Goal: Complete application form: Complete application form

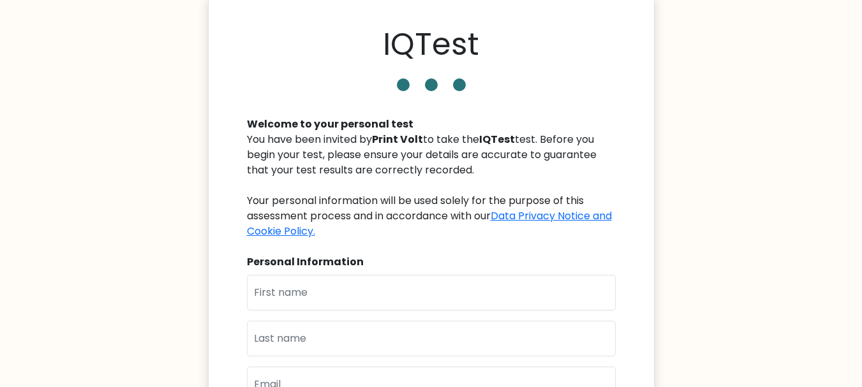
scroll to position [74, 0]
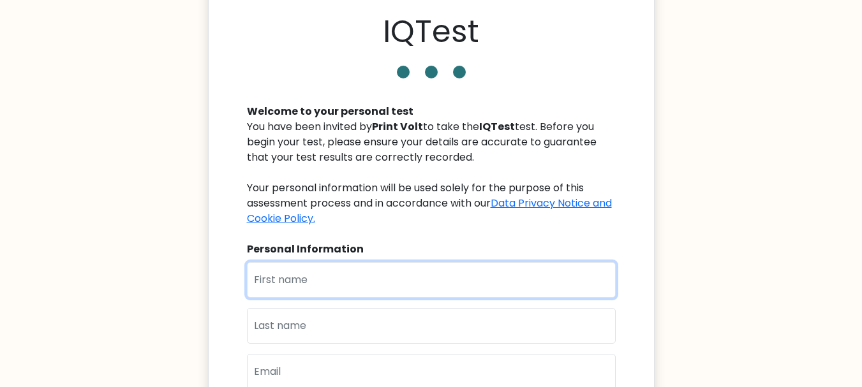
click at [358, 262] on input "text" at bounding box center [431, 280] width 369 height 36
type input "Samreen"
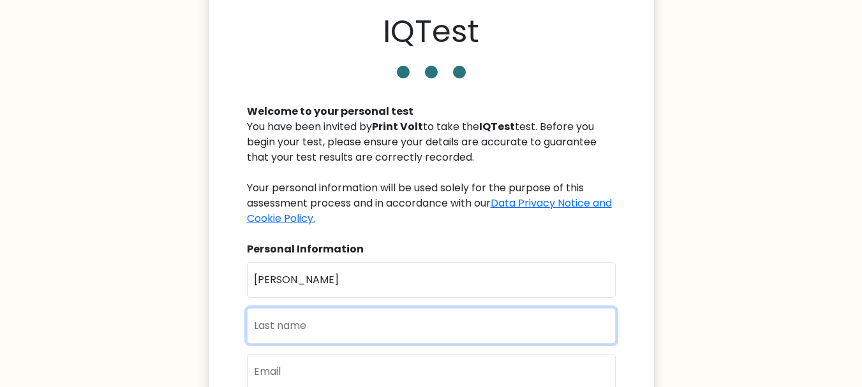
type input "Amin"
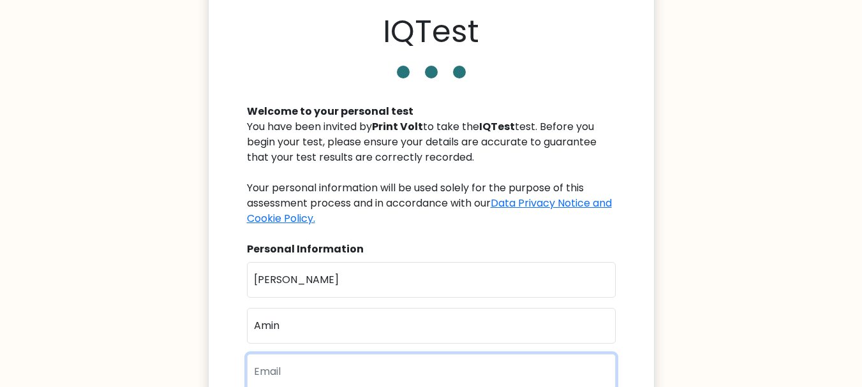
click at [308, 354] on input "email" at bounding box center [431, 372] width 369 height 36
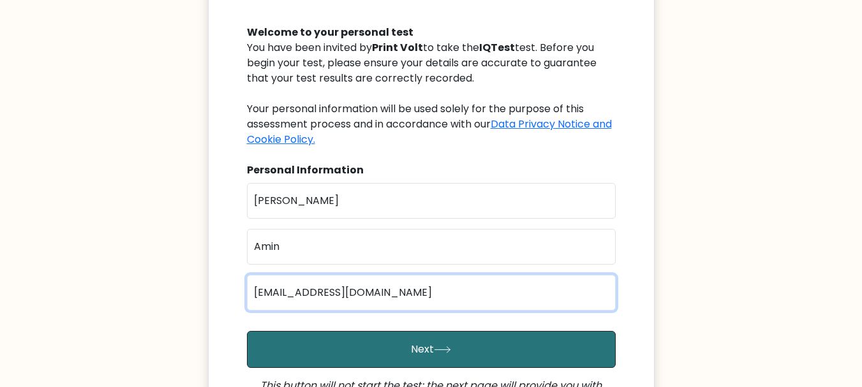
scroll to position [174, 0]
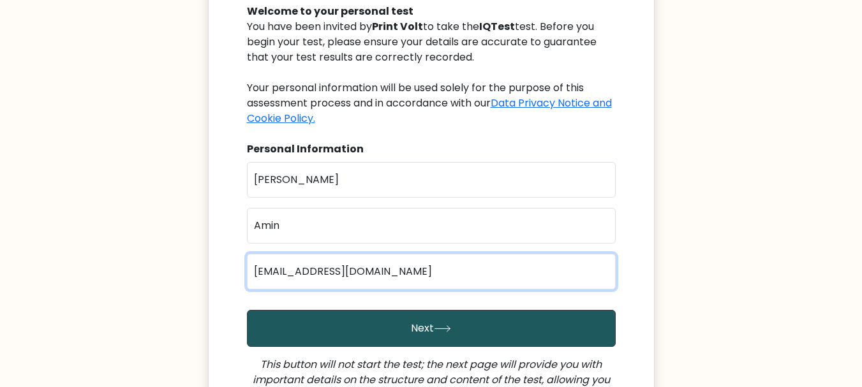
type input "[EMAIL_ADDRESS][DOMAIN_NAME]"
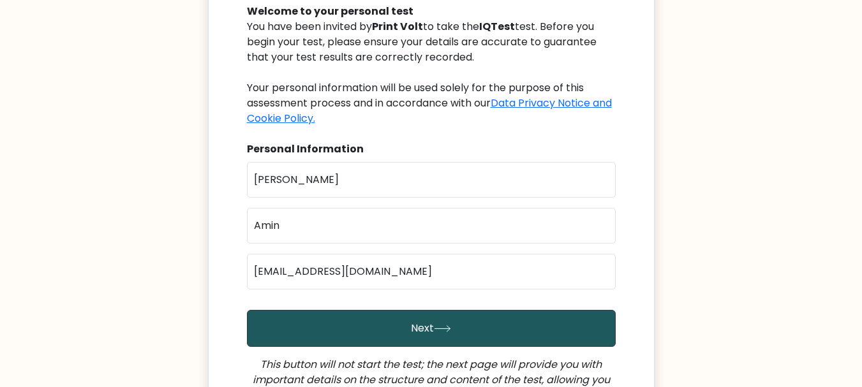
click at [461, 310] on button "Next" at bounding box center [431, 328] width 369 height 37
click at [428, 310] on button "Next" at bounding box center [431, 328] width 369 height 37
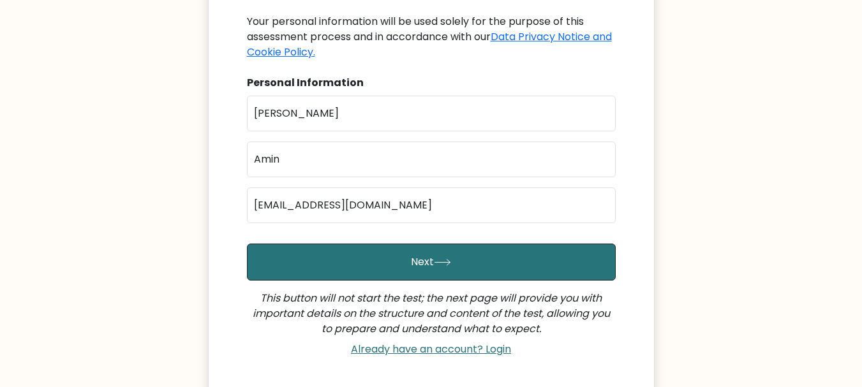
scroll to position [225, 0]
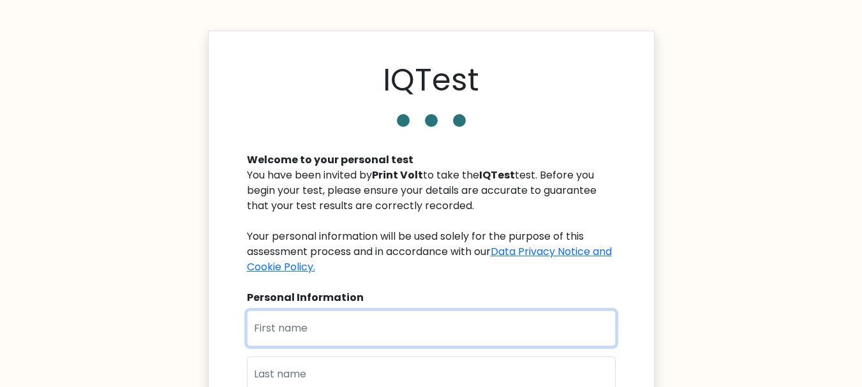
click at [288, 329] on input "text" at bounding box center [431, 329] width 369 height 36
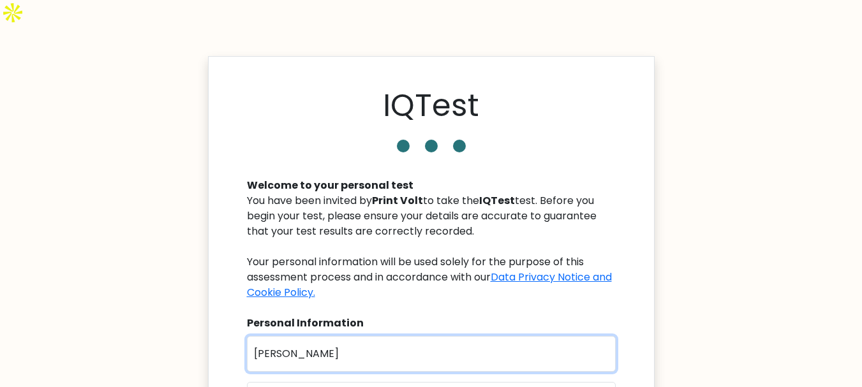
type input "[PERSON_NAME]"
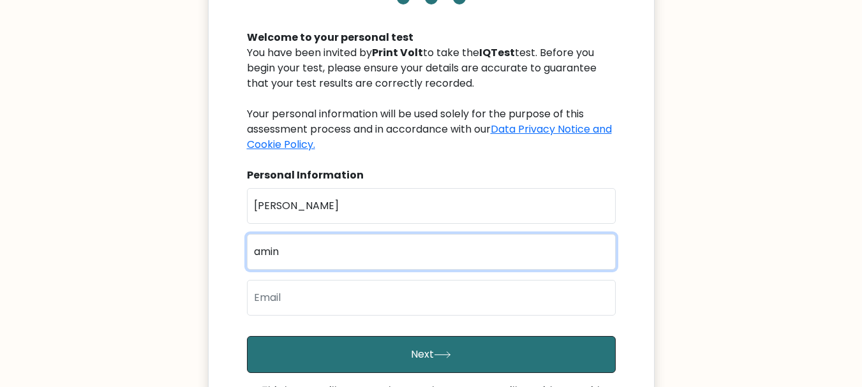
scroll to position [151, 0]
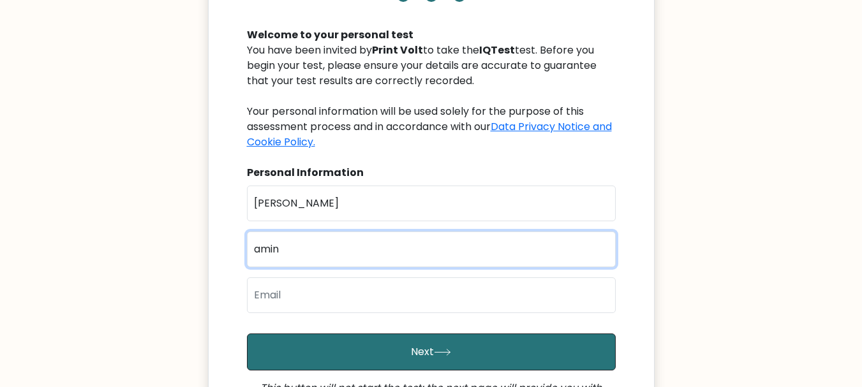
type input "amin"
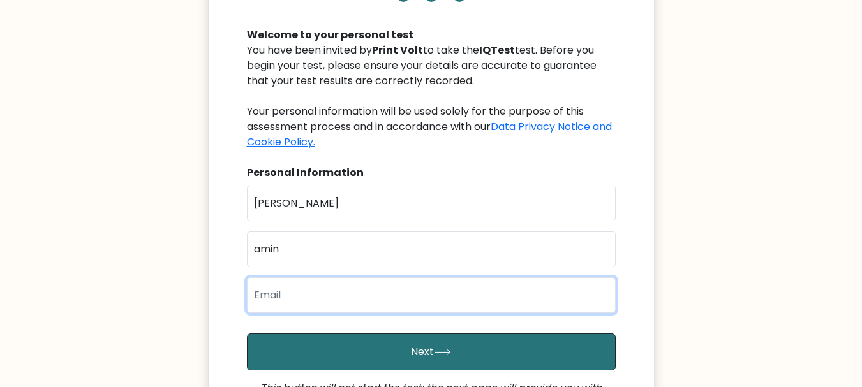
click at [345, 278] on input "email" at bounding box center [431, 296] width 369 height 36
type input "[EMAIL_ADDRESS][DOMAIN_NAME]"
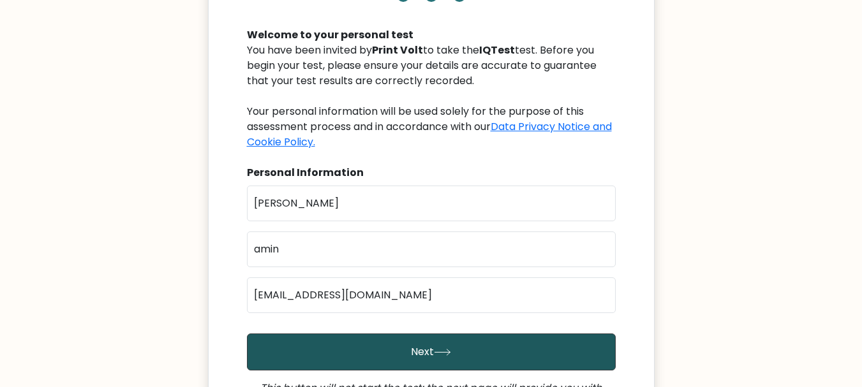
click at [371, 334] on button "Next" at bounding box center [431, 352] width 369 height 37
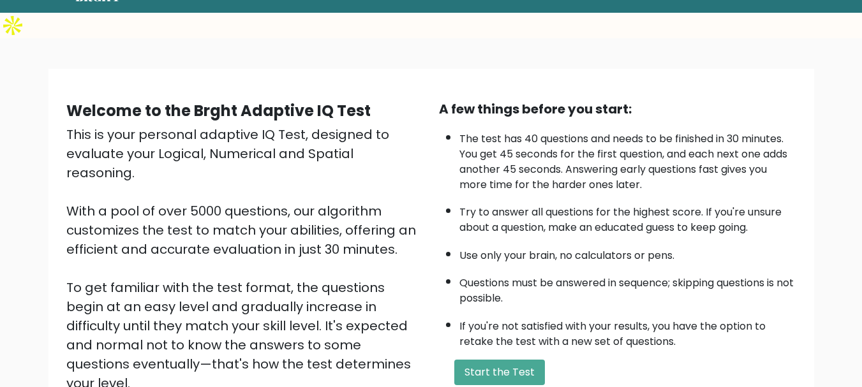
scroll to position [60, 0]
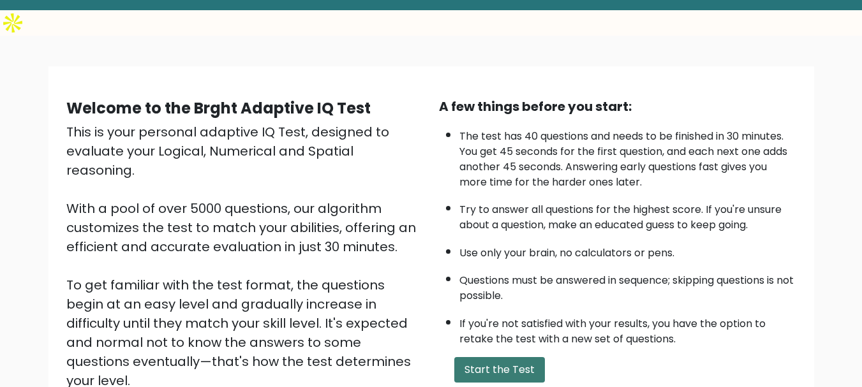
click at [501, 357] on button "Start the Test" at bounding box center [499, 370] width 91 height 26
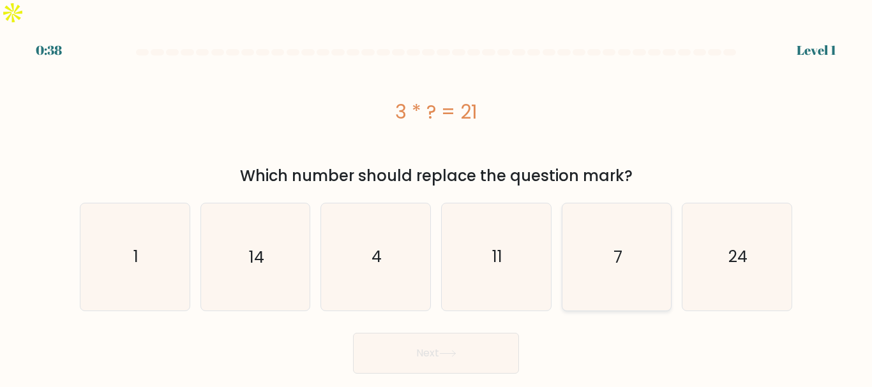
click at [606, 221] on icon "7" at bounding box center [616, 257] width 107 height 107
click at [437, 197] on input "e. 7" at bounding box center [436, 195] width 1 height 3
radio input "true"
click at [414, 333] on button "Next" at bounding box center [436, 353] width 166 height 41
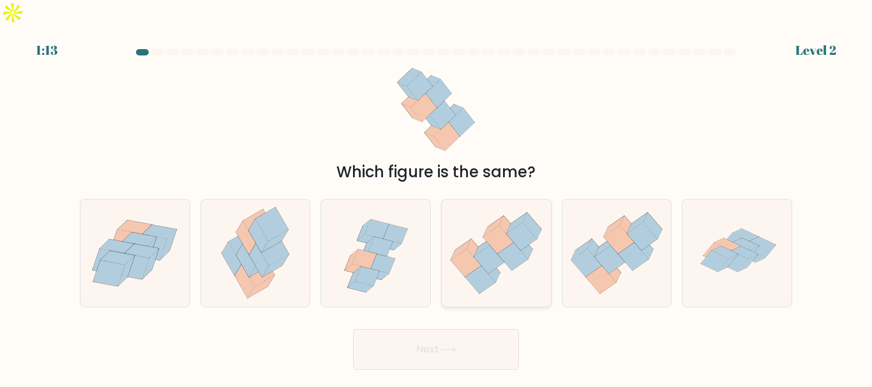
click at [478, 246] on icon at bounding box center [489, 260] width 31 height 28
click at [437, 197] on input "d." at bounding box center [436, 195] width 1 height 3
radio input "true"
click at [429, 329] on button "Next" at bounding box center [436, 349] width 166 height 41
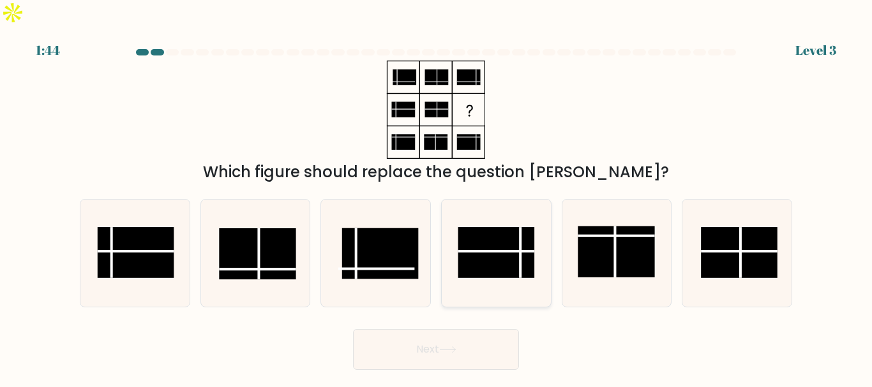
click at [499, 228] on rect at bounding box center [496, 253] width 77 height 51
click at [437, 197] on input "d." at bounding box center [436, 195] width 1 height 3
radio input "true"
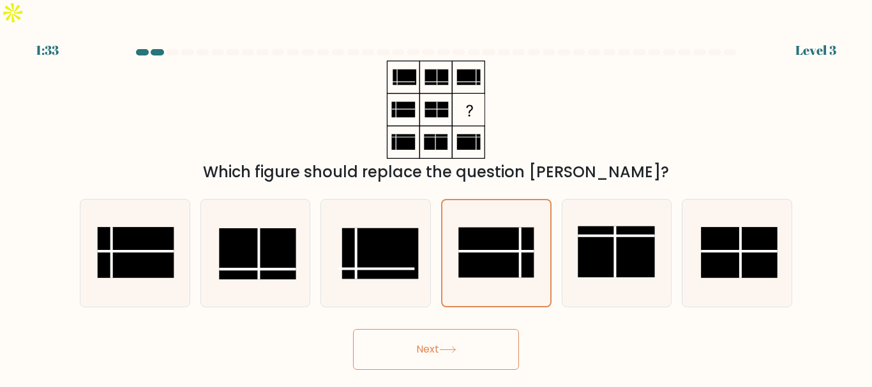
click at [443, 347] on icon at bounding box center [447, 350] width 17 height 7
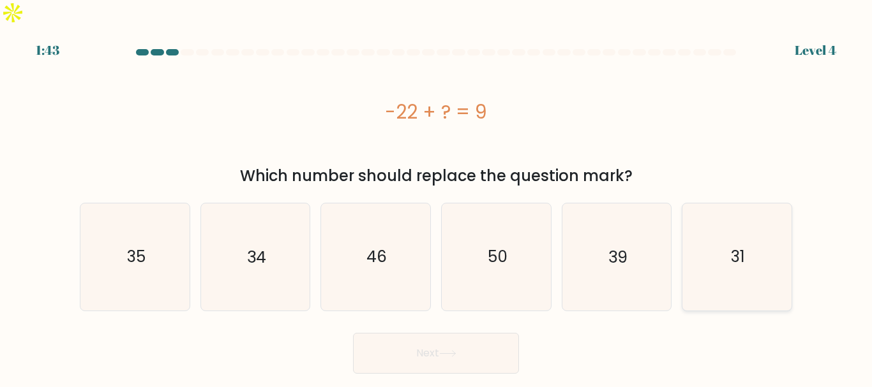
click at [722, 241] on icon "31" at bounding box center [737, 257] width 107 height 107
click at [437, 197] on input "f. 31" at bounding box center [436, 195] width 1 height 3
radio input "true"
click at [423, 333] on button "Next" at bounding box center [436, 353] width 166 height 41
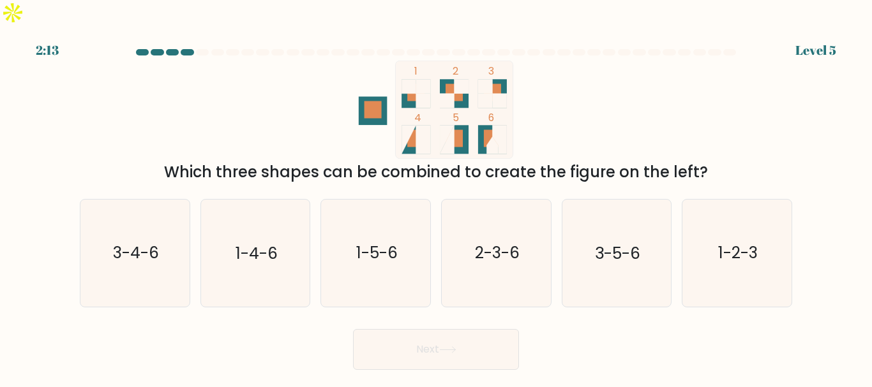
click at [422, 79] on icon at bounding box center [415, 93] width 29 height 29
click at [462, 79] on rect at bounding box center [461, 86] width 15 height 15
click at [763, 222] on icon "1-2-3" at bounding box center [737, 253] width 107 height 107
click at [437, 197] on input "f. 1-2-3" at bounding box center [436, 195] width 1 height 3
radio input "true"
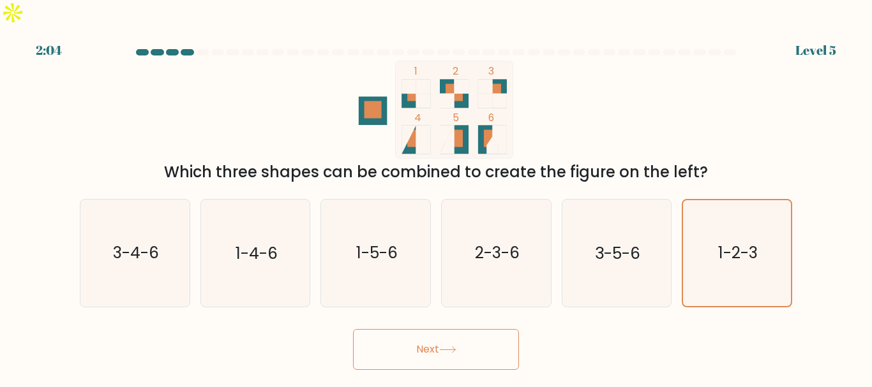
click at [446, 329] on button "Next" at bounding box center [436, 349] width 166 height 41
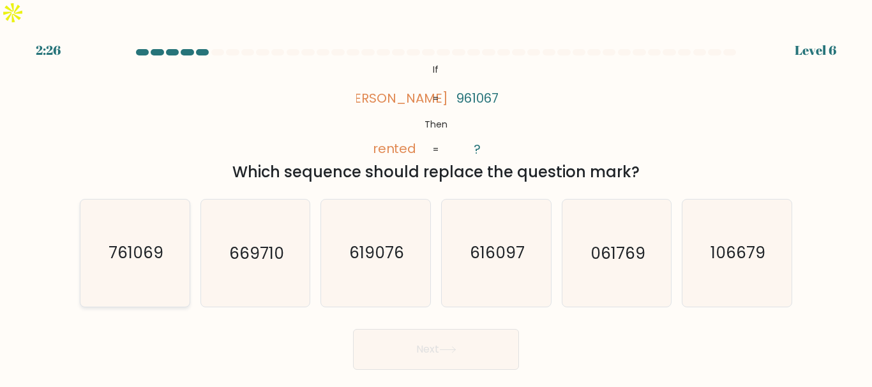
click at [140, 243] on text "761069" at bounding box center [135, 254] width 55 height 22
click at [436, 197] on input "a. 761069" at bounding box center [436, 195] width 1 height 3
radio input "true"
click at [446, 329] on button "Next" at bounding box center [436, 349] width 166 height 41
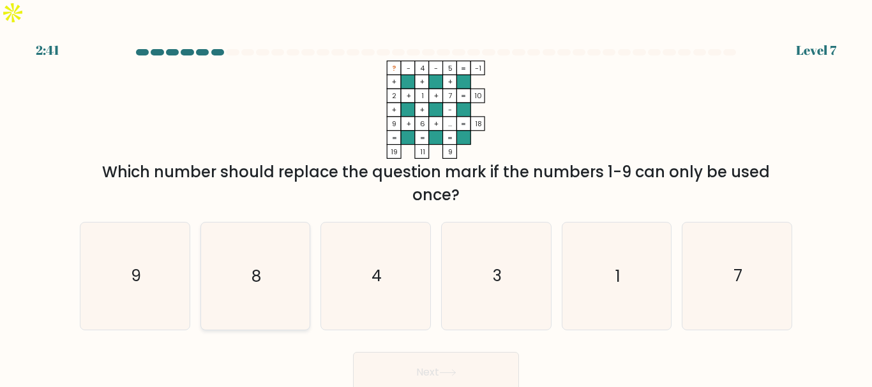
click at [263, 257] on icon "8" at bounding box center [255, 276] width 107 height 107
click at [436, 197] on input "b. 8" at bounding box center [436, 195] width 1 height 3
radio input "true"
click at [441, 358] on button "Next" at bounding box center [436, 372] width 166 height 41
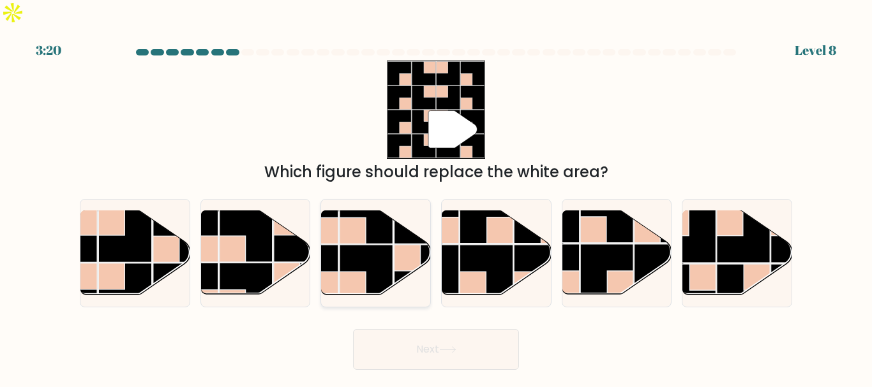
click at [385, 214] on rect at bounding box center [366, 217] width 53 height 53
click at [436, 197] on input "c." at bounding box center [436, 195] width 1 height 3
radio input "true"
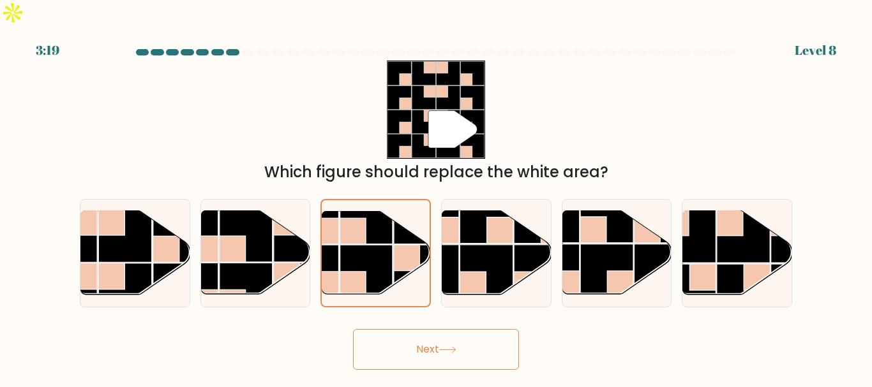
click at [407, 329] on button "Next" at bounding box center [436, 349] width 166 height 41
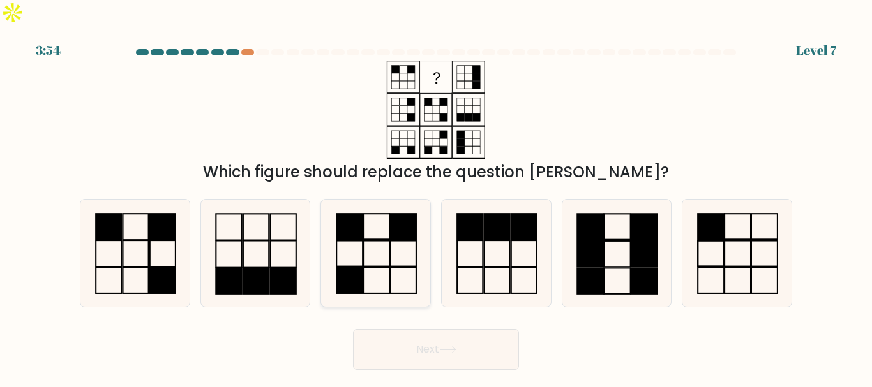
click at [382, 214] on rect at bounding box center [376, 227] width 26 height 26
click at [436, 197] on input "c." at bounding box center [436, 195] width 1 height 3
radio input "true"
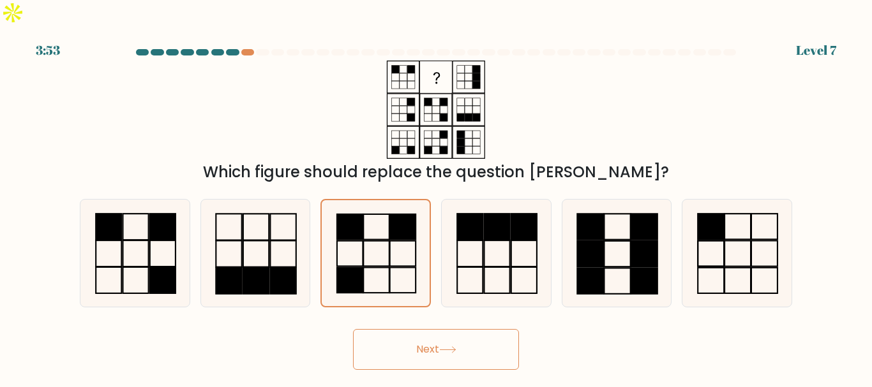
click at [407, 334] on button "Next" at bounding box center [436, 349] width 166 height 41
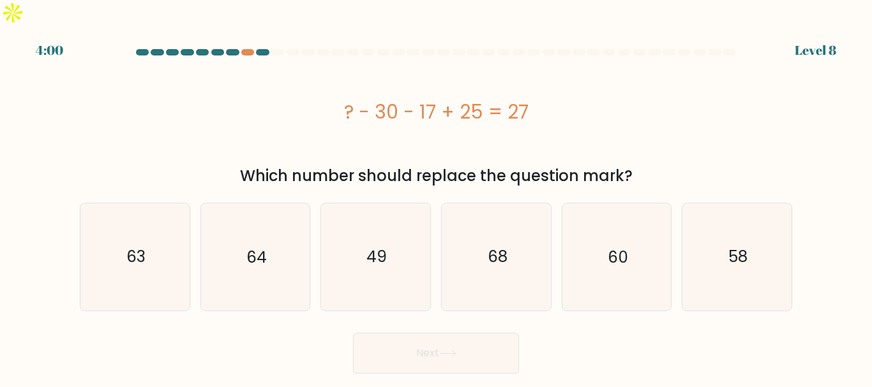
click at [370, 98] on div "? - 30 - 17 + 25 = 27" at bounding box center [436, 112] width 712 height 29
click at [105, 221] on icon "63" at bounding box center [135, 257] width 107 height 107
click at [436, 197] on input "a. 63" at bounding box center [436, 195] width 1 height 3
radio input "true"
click at [400, 333] on button "Next" at bounding box center [436, 353] width 166 height 41
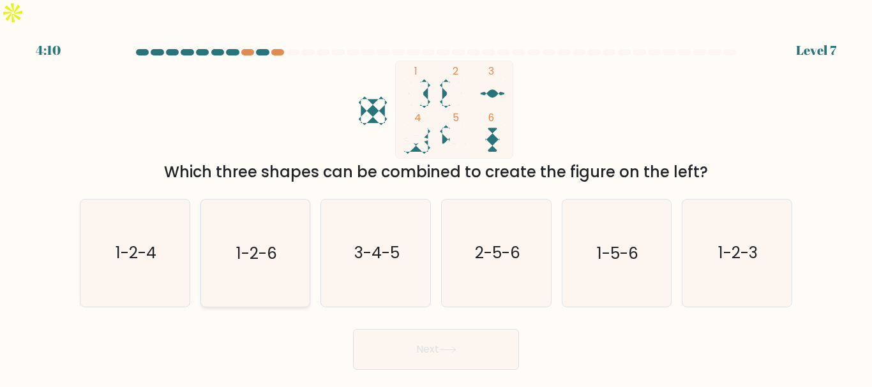
click at [248, 243] on text "1-2-6" at bounding box center [256, 254] width 41 height 22
click at [436, 197] on input "b. 1-2-6" at bounding box center [436, 195] width 1 height 3
radio input "true"
click at [430, 329] on button "Next" at bounding box center [436, 349] width 166 height 41
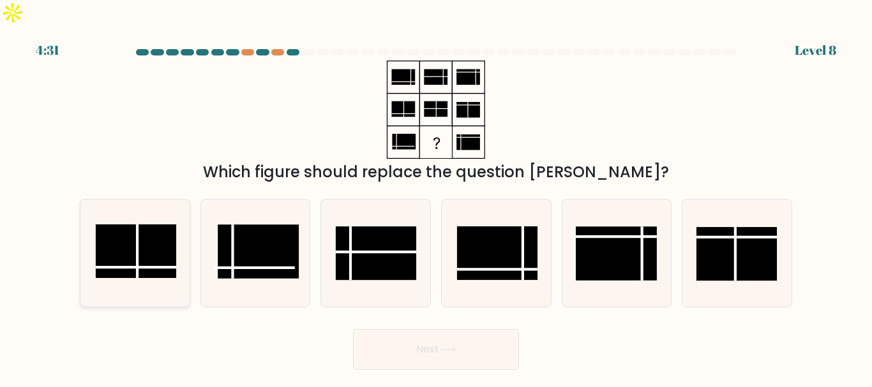
click at [127, 227] on rect at bounding box center [136, 252] width 80 height 54
click at [436, 197] on input "a." at bounding box center [436, 195] width 1 height 3
radio input "true"
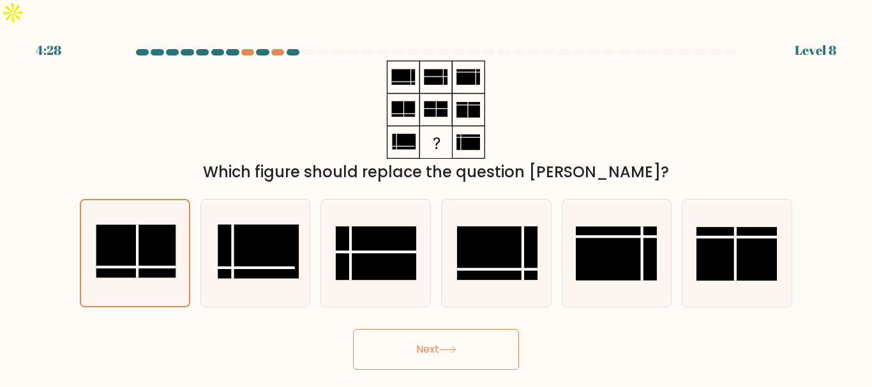
click at [433, 323] on div "Next" at bounding box center [436, 346] width 728 height 47
click at [433, 329] on button "Next" at bounding box center [436, 349] width 166 height 41
click at [426, 329] on button "Next" at bounding box center [436, 349] width 166 height 41
click at [412, 329] on button "Next" at bounding box center [436, 349] width 166 height 41
click at [135, 225] on rect at bounding box center [136, 251] width 80 height 53
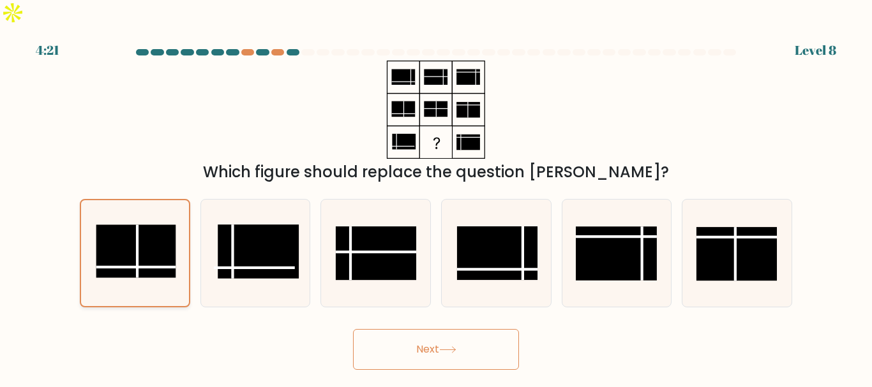
click at [436, 197] on input "a." at bounding box center [436, 195] width 1 height 3
click at [257, 225] on rect at bounding box center [258, 252] width 80 height 54
click at [436, 197] on input "b." at bounding box center [436, 195] width 1 height 3
radio input "true"
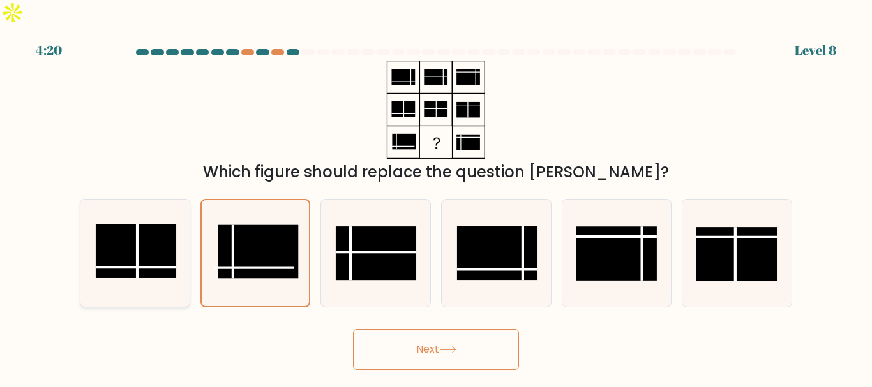
click at [144, 225] on rect at bounding box center [136, 252] width 80 height 54
click at [436, 197] on input "a." at bounding box center [436, 195] width 1 height 3
radio input "true"
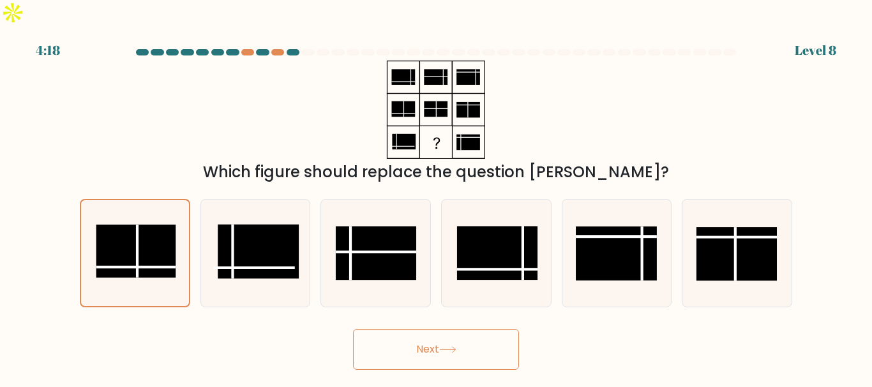
click at [426, 329] on button "Next" at bounding box center [436, 349] width 166 height 41
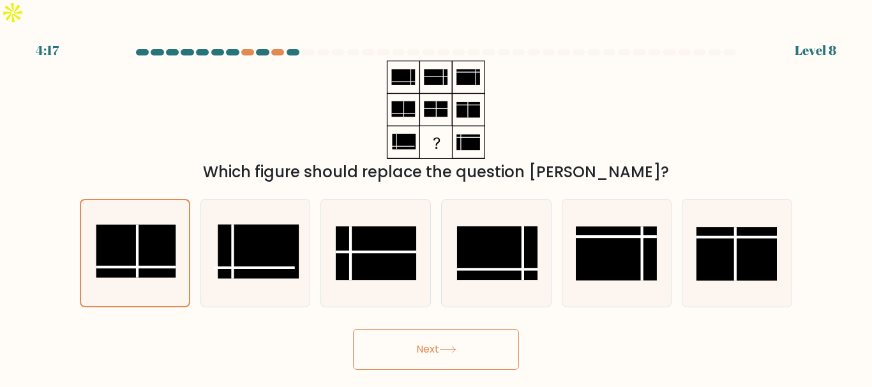
click at [426, 329] on button "Next" at bounding box center [436, 349] width 166 height 41
click at [278, 225] on rect at bounding box center [258, 252] width 80 height 54
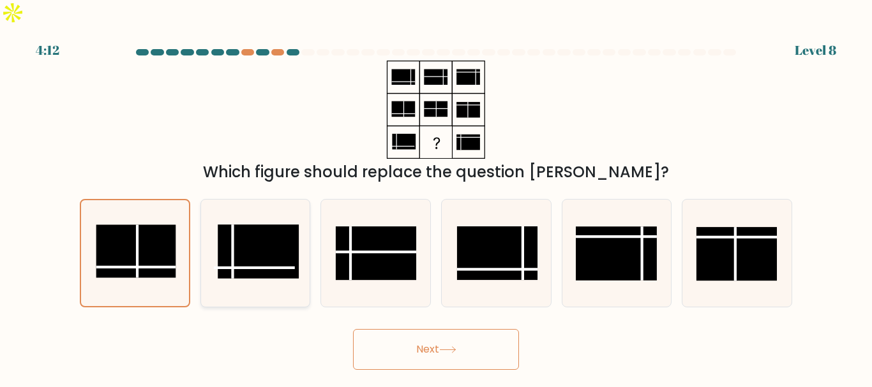
click at [436, 197] on input "b." at bounding box center [436, 195] width 1 height 3
radio input "true"
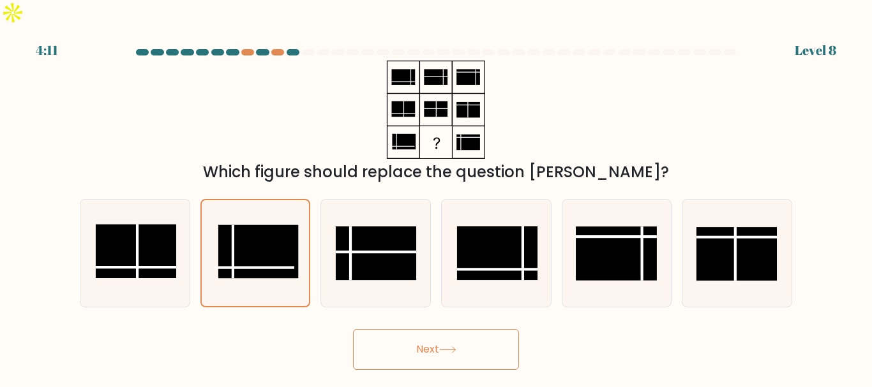
click at [402, 329] on button "Next" at bounding box center [436, 349] width 166 height 41
click at [123, 225] on rect at bounding box center [136, 252] width 80 height 54
click at [436, 197] on input "a." at bounding box center [436, 195] width 1 height 3
radio input "true"
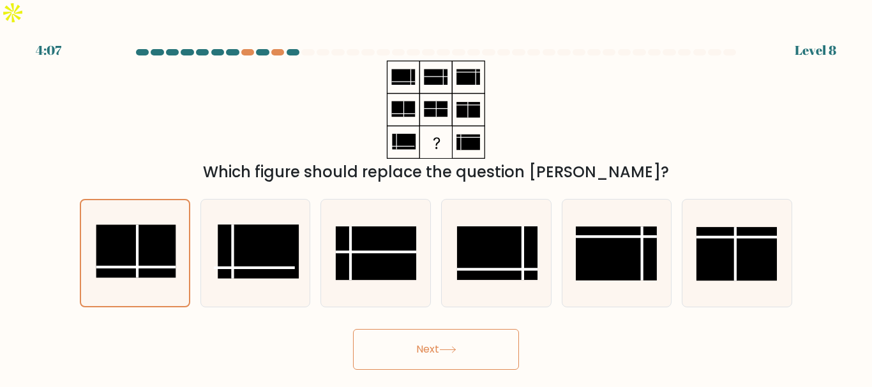
click at [398, 329] on button "Next" at bounding box center [436, 349] width 166 height 41
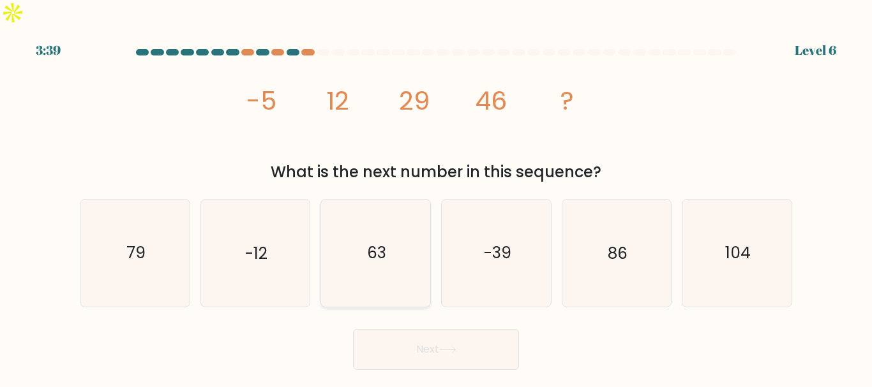
click at [394, 230] on icon "63" at bounding box center [375, 253] width 107 height 107
click at [436, 197] on input "c. 63" at bounding box center [436, 195] width 1 height 3
radio input "true"
click at [458, 330] on button "Next" at bounding box center [436, 349] width 166 height 41
click at [415, 332] on button "Next" at bounding box center [436, 349] width 166 height 41
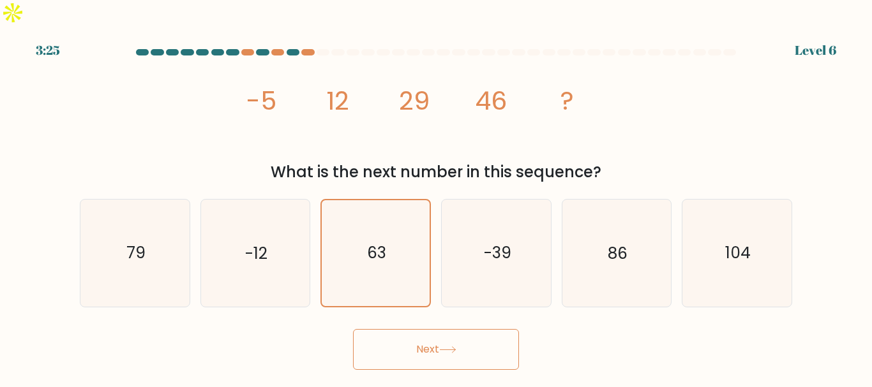
click at [416, 329] on button "Next" at bounding box center [436, 349] width 166 height 41
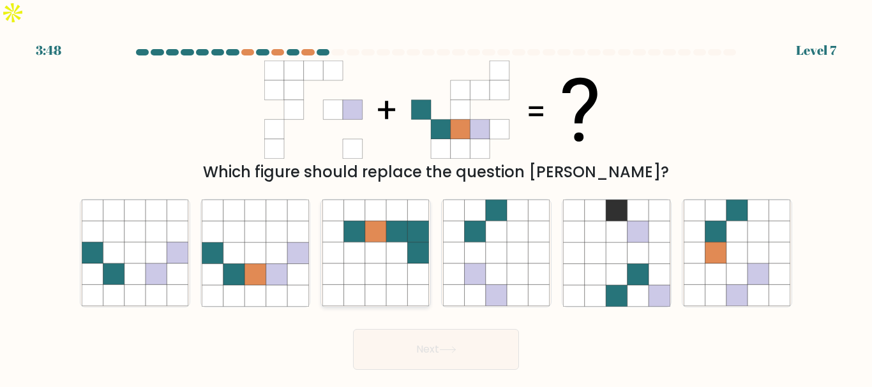
click at [348, 264] on icon at bounding box center [354, 274] width 21 height 21
click at [436, 197] on input "c." at bounding box center [436, 195] width 1 height 3
radio input "true"
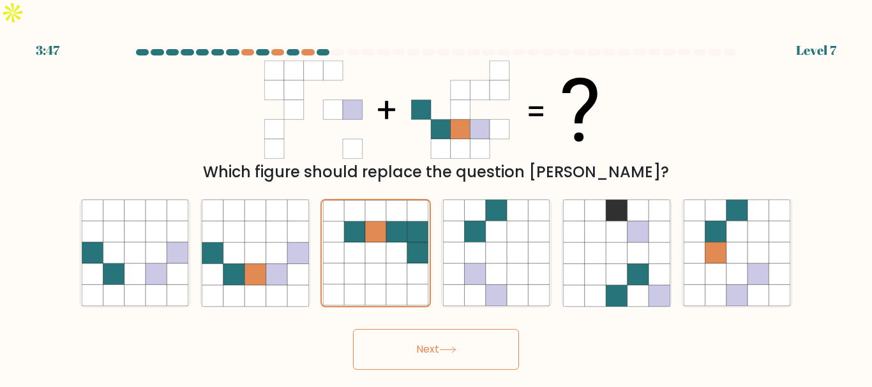
click at [405, 329] on button "Next" at bounding box center [436, 349] width 166 height 41
click at [232, 264] on icon at bounding box center [233, 274] width 21 height 21
click at [436, 197] on input "b." at bounding box center [436, 195] width 1 height 3
radio input "true"
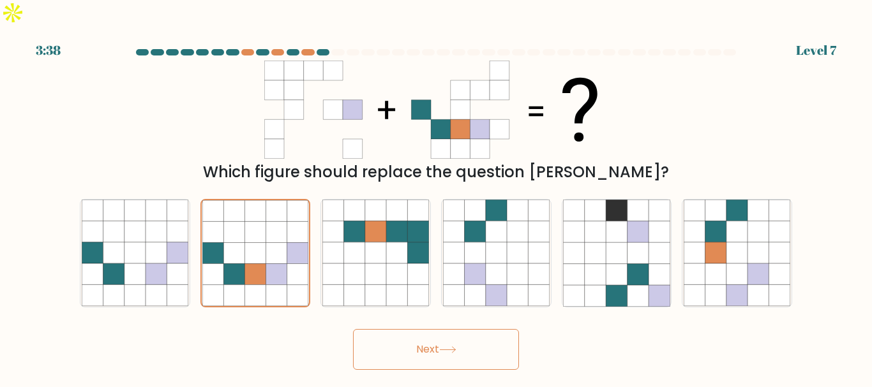
click at [440, 329] on button "Next" at bounding box center [436, 349] width 166 height 41
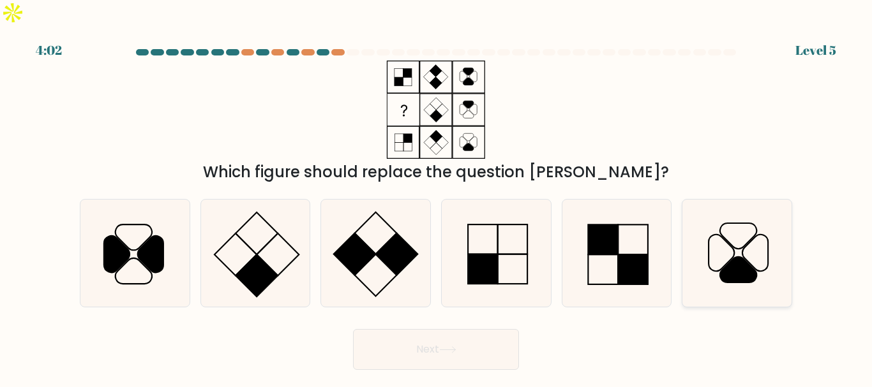
click at [739, 257] on icon at bounding box center [738, 270] width 36 height 26
click at [437, 197] on input "f." at bounding box center [436, 195] width 1 height 3
radio input "true"
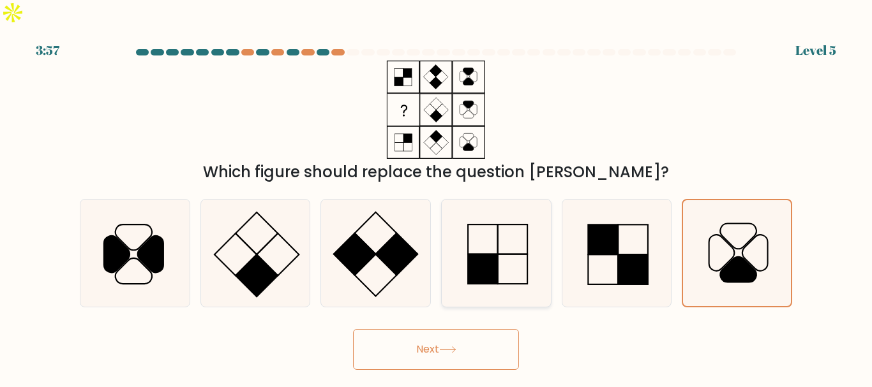
click at [504, 230] on rect at bounding box center [513, 240] width 30 height 30
click at [437, 197] on input "d." at bounding box center [436, 195] width 1 height 3
radio input "true"
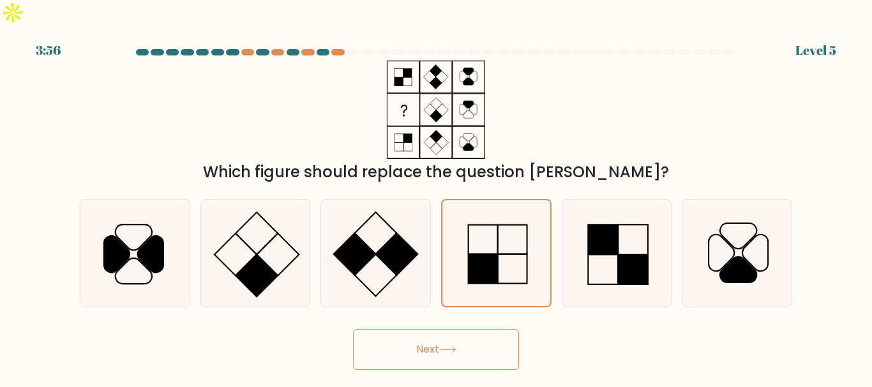
click at [422, 329] on button "Next" at bounding box center [436, 349] width 166 height 41
click at [427, 329] on button "Next" at bounding box center [436, 349] width 166 height 41
click at [422, 329] on button "Next" at bounding box center [436, 349] width 166 height 41
click at [438, 329] on button "Next" at bounding box center [436, 349] width 166 height 41
click at [416, 329] on button "Next" at bounding box center [436, 349] width 166 height 41
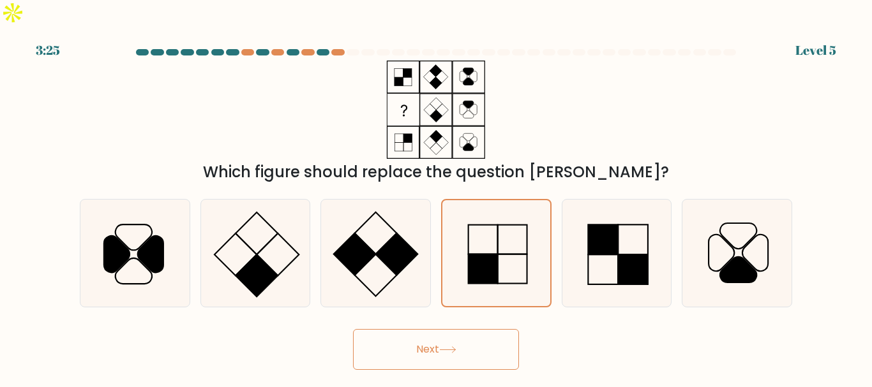
click at [416, 329] on button "Next" at bounding box center [436, 349] width 166 height 41
click at [415, 329] on button "Next" at bounding box center [436, 349] width 166 height 41
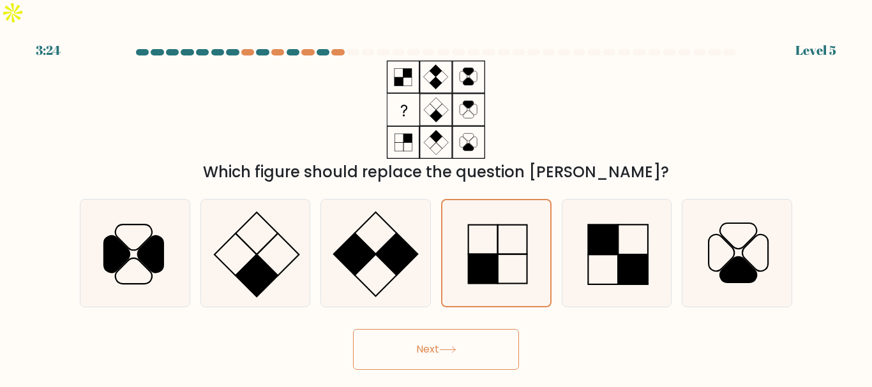
click at [415, 329] on button "Next" at bounding box center [436, 349] width 166 height 41
click at [445, 329] on button "Next" at bounding box center [436, 349] width 166 height 41
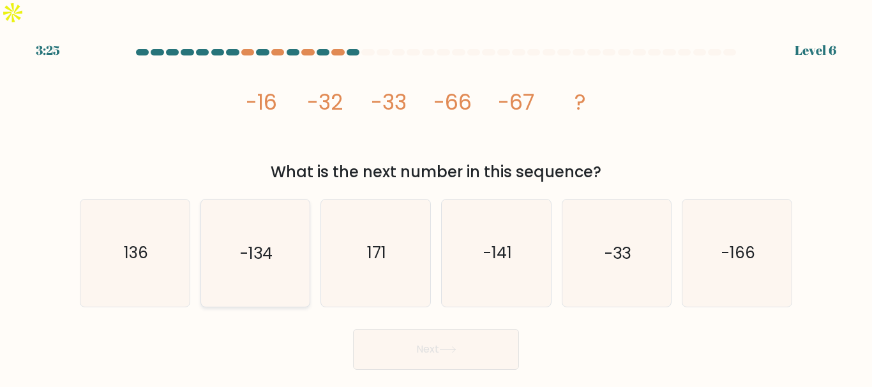
click at [262, 243] on text "-134" at bounding box center [256, 254] width 33 height 22
click at [436, 197] on input "b. -134" at bounding box center [436, 195] width 1 height 3
radio input "true"
click at [441, 329] on button "Next" at bounding box center [436, 349] width 166 height 41
click at [437, 329] on button "Next" at bounding box center [436, 349] width 166 height 41
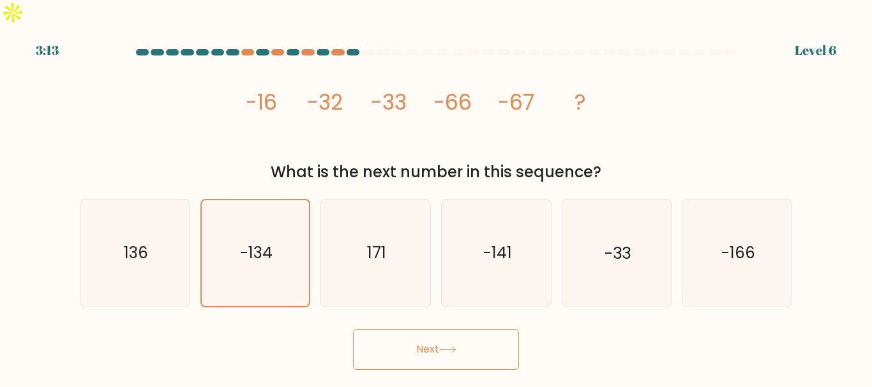
click at [437, 329] on button "Next" at bounding box center [436, 349] width 166 height 41
click at [444, 329] on button "Next" at bounding box center [436, 349] width 166 height 41
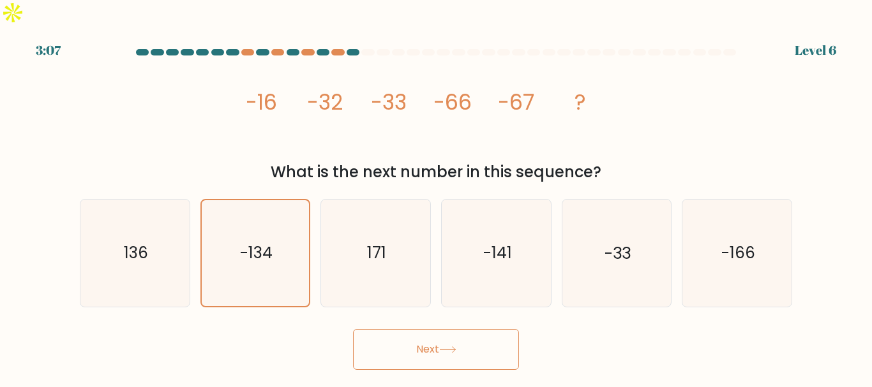
click at [444, 329] on button "Next" at bounding box center [436, 349] width 166 height 41
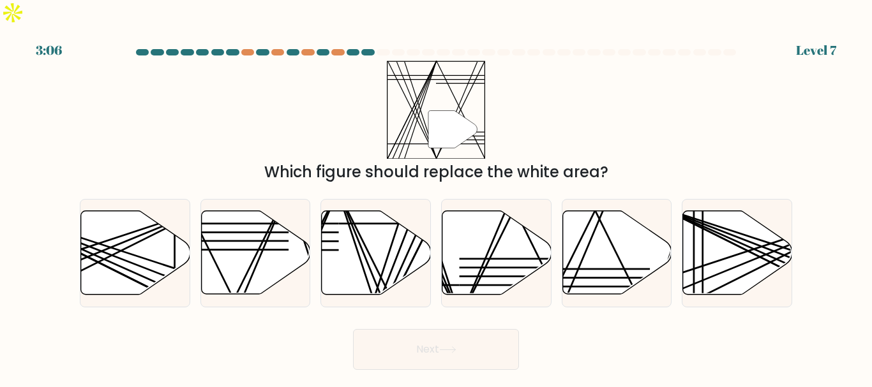
click at [444, 329] on button "Next" at bounding box center [436, 349] width 166 height 41
click at [651, 69] on div "" Which figure should replace the white area?" at bounding box center [436, 122] width 728 height 123
click at [493, 246] on icon at bounding box center [496, 253] width 109 height 84
click at [437, 197] on input "d." at bounding box center [436, 195] width 1 height 3
radio input "true"
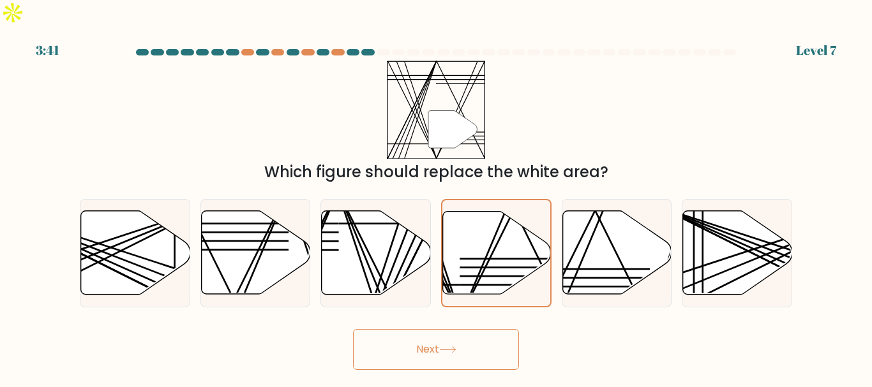
click at [421, 329] on button "Next" at bounding box center [436, 349] width 166 height 41
click at [420, 329] on button "Next" at bounding box center [436, 349] width 166 height 41
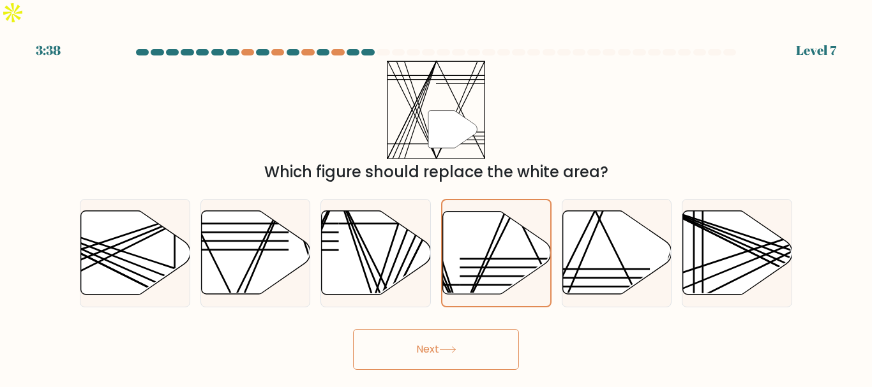
click at [420, 329] on button "Next" at bounding box center [436, 349] width 166 height 41
click at [424, 348] on body "3:37 Level 7" at bounding box center [436, 193] width 872 height 387
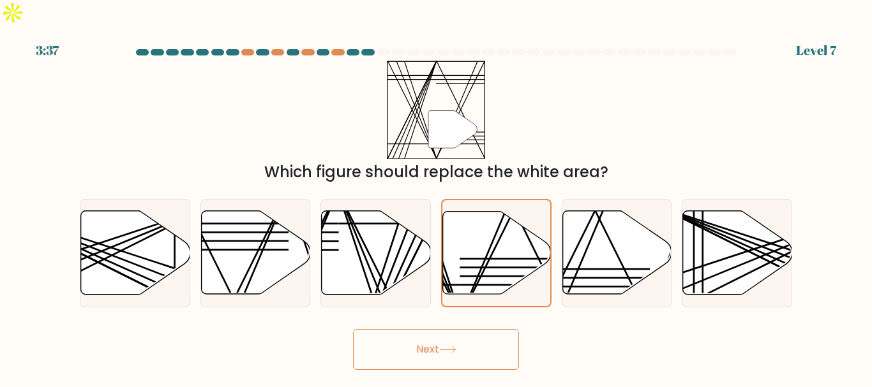
click at [424, 349] on body "3:37 Level 7" at bounding box center [436, 193] width 872 height 387
click at [414, 329] on button "Next" at bounding box center [436, 349] width 166 height 41
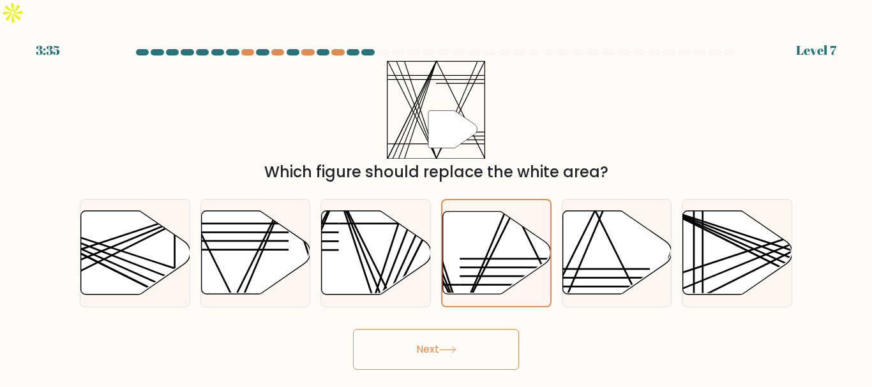
click at [414, 329] on button "Next" at bounding box center [436, 349] width 166 height 41
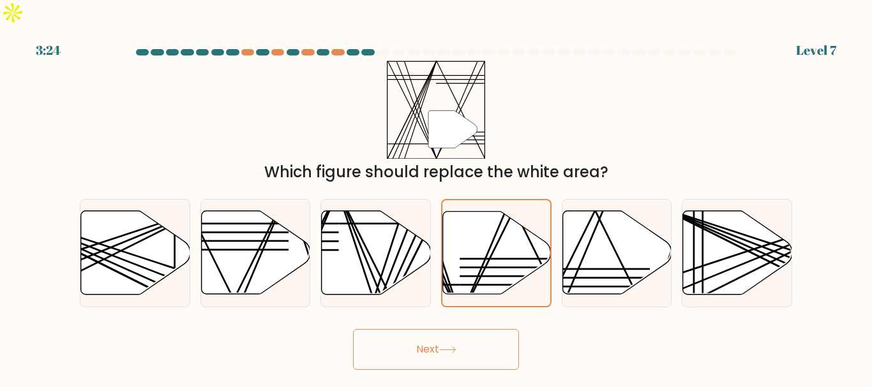
click at [422, 329] on button "Next" at bounding box center [436, 349] width 166 height 41
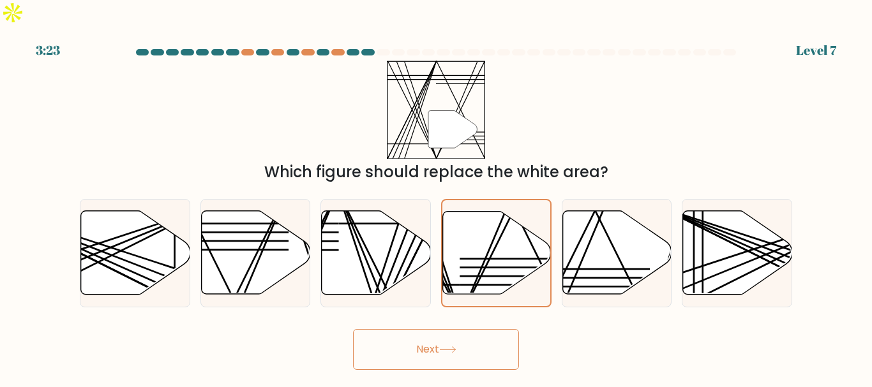
click at [422, 329] on button "Next" at bounding box center [436, 349] width 166 height 41
click at [419, 329] on button "Next" at bounding box center [436, 349] width 166 height 41
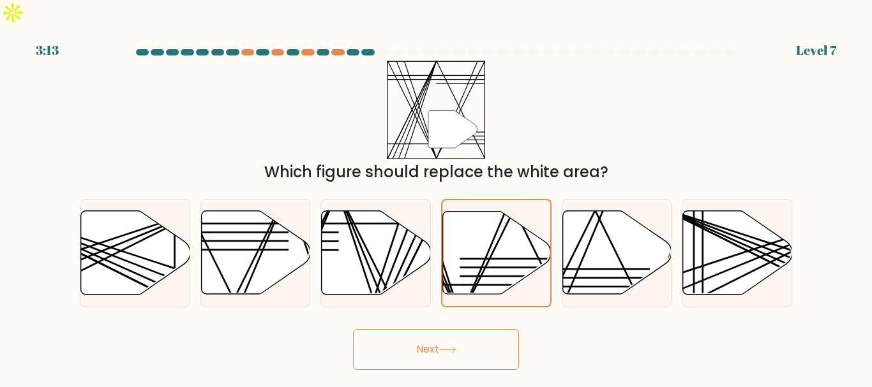
click at [419, 329] on button "Next" at bounding box center [436, 349] width 166 height 41
click at [421, 329] on button "Next" at bounding box center [436, 349] width 166 height 41
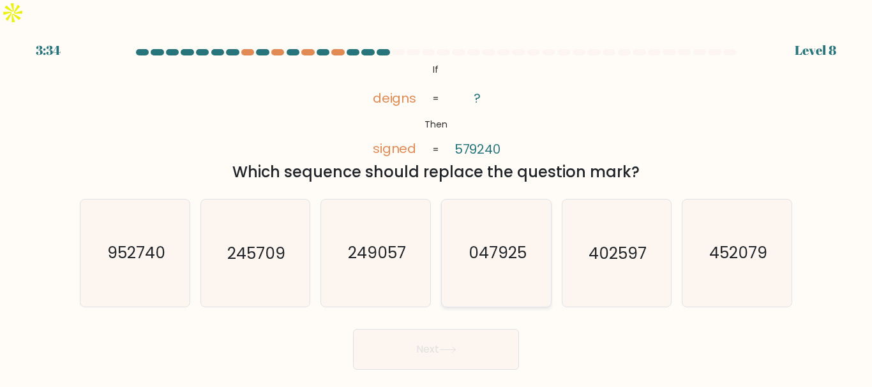
click at [489, 243] on text "047925" at bounding box center [497, 254] width 58 height 22
click at [437, 197] on input "d. 047925" at bounding box center [436, 195] width 1 height 3
radio input "true"
click at [388, 332] on button "Next" at bounding box center [436, 349] width 166 height 41
click at [410, 330] on button "Next" at bounding box center [436, 349] width 166 height 41
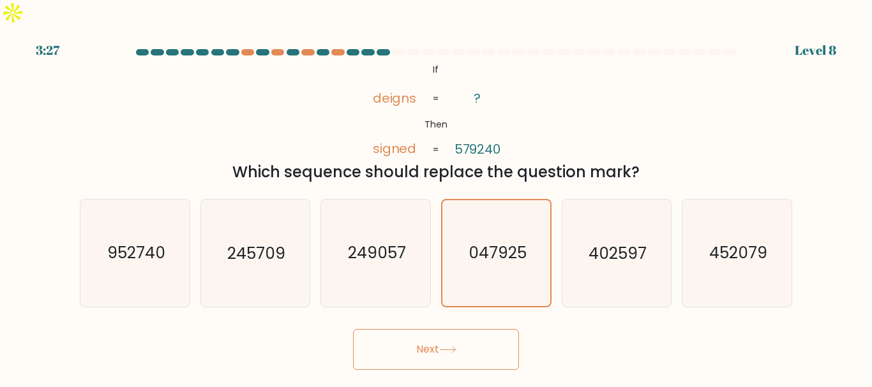
click at [410, 330] on button "Next" at bounding box center [436, 349] width 166 height 41
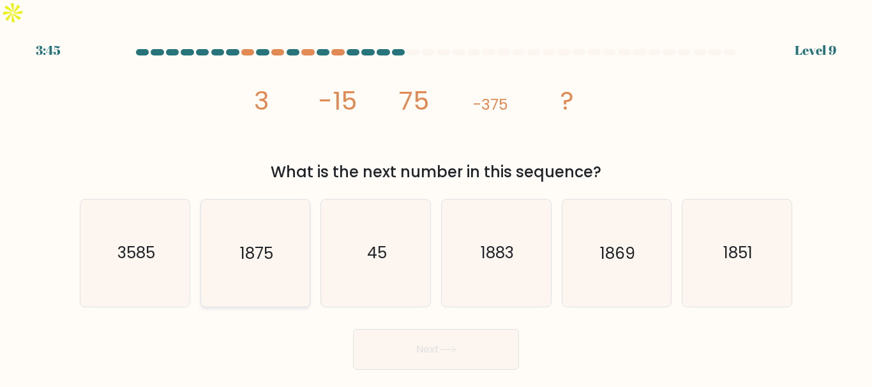
click at [280, 227] on icon "1875" at bounding box center [255, 253] width 107 height 107
click at [436, 197] on input "b. 1875" at bounding box center [436, 195] width 1 height 3
radio input "true"
click at [426, 329] on button "Next" at bounding box center [436, 349] width 166 height 41
click at [433, 329] on button "Next" at bounding box center [436, 349] width 166 height 41
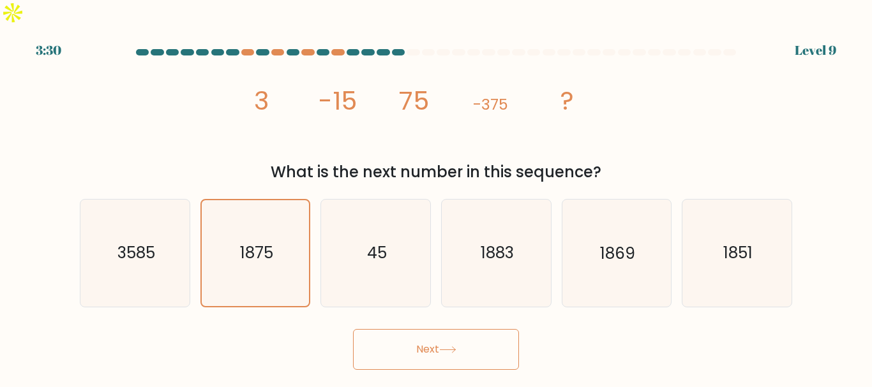
click at [433, 329] on button "Next" at bounding box center [436, 349] width 166 height 41
click at [432, 329] on button "Next" at bounding box center [436, 349] width 166 height 41
click at [440, 329] on button "Next" at bounding box center [436, 349] width 166 height 41
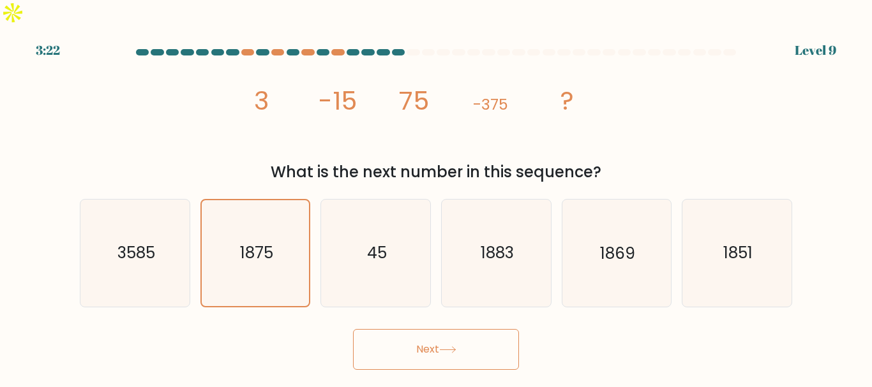
click at [440, 329] on button "Next" at bounding box center [436, 349] width 166 height 41
click at [425, 333] on button "Next" at bounding box center [436, 349] width 166 height 41
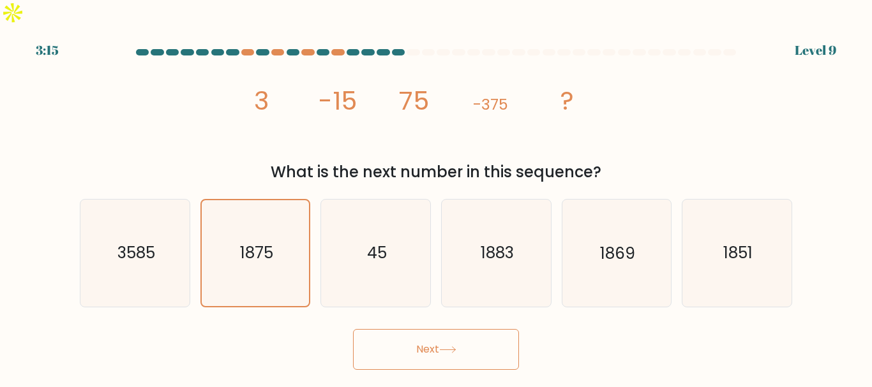
click at [425, 333] on button "Next" at bounding box center [436, 349] width 166 height 41
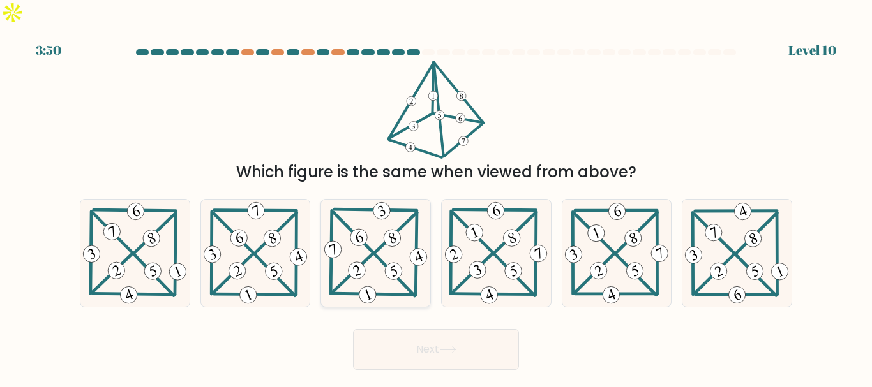
click at [364, 227] on icon at bounding box center [376, 253] width 108 height 107
click at [436, 197] on input "c." at bounding box center [436, 195] width 1 height 3
radio input "true"
click at [408, 333] on button "Next" at bounding box center [436, 349] width 166 height 41
click at [439, 329] on button "Next" at bounding box center [436, 349] width 166 height 41
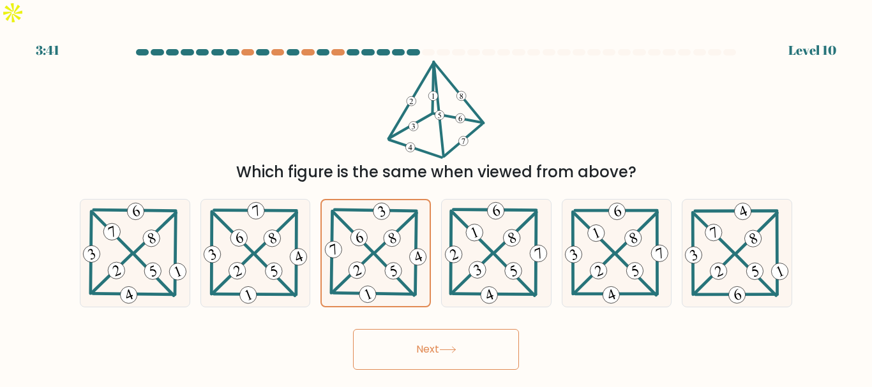
click at [439, 329] on button "Next" at bounding box center [436, 349] width 166 height 41
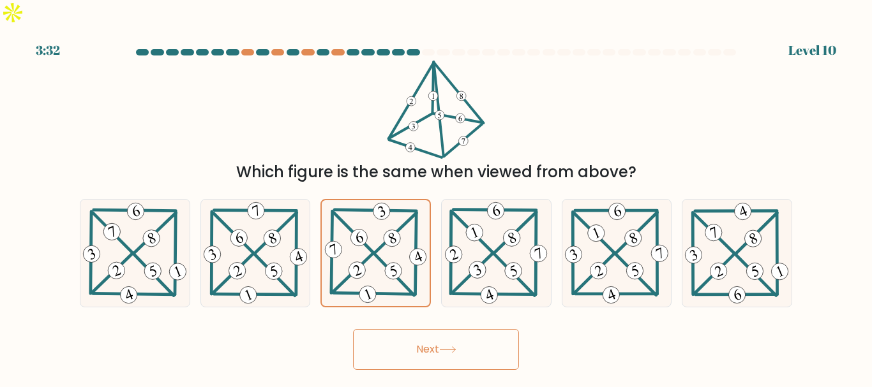
click at [452, 332] on button "Next" at bounding box center [436, 349] width 166 height 41
click at [417, 340] on button "Next" at bounding box center [436, 349] width 166 height 41
click at [408, 329] on button "Next" at bounding box center [436, 349] width 166 height 41
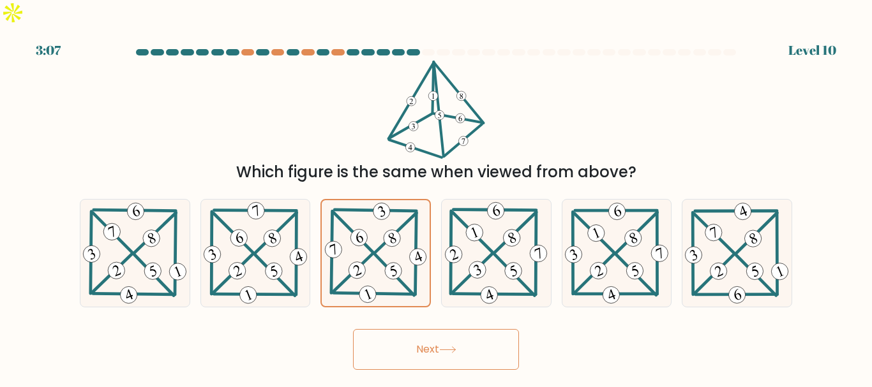
click at [408, 329] on button "Next" at bounding box center [436, 349] width 166 height 41
click at [442, 329] on button "Next" at bounding box center [436, 349] width 166 height 41
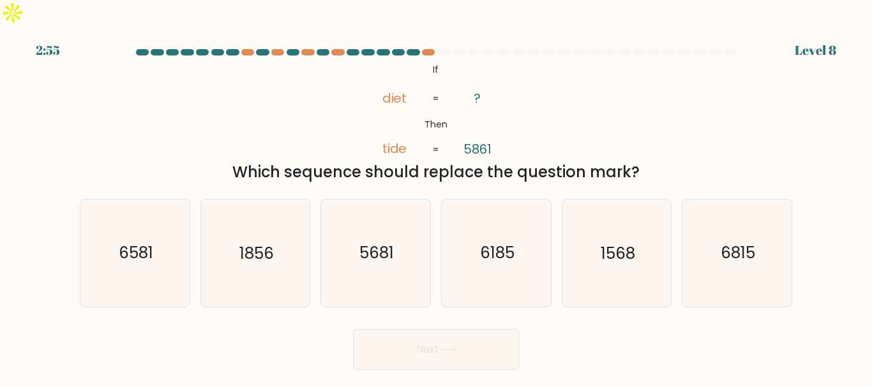
click at [442, 329] on button "Next" at bounding box center [436, 349] width 166 height 41
click at [609, 295] on form "If ?" at bounding box center [436, 209] width 872 height 321
click at [391, 243] on text "5681" at bounding box center [376, 254] width 34 height 22
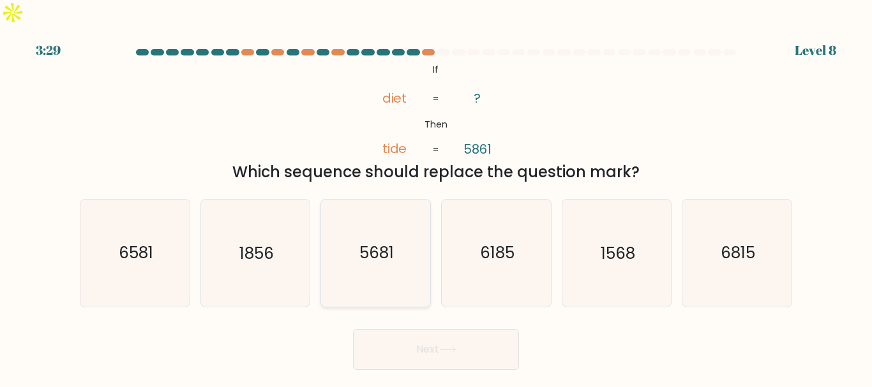
click at [436, 197] on input "c. 5681" at bounding box center [436, 195] width 1 height 3
radio input "true"
click at [435, 339] on button "Next" at bounding box center [436, 349] width 166 height 41
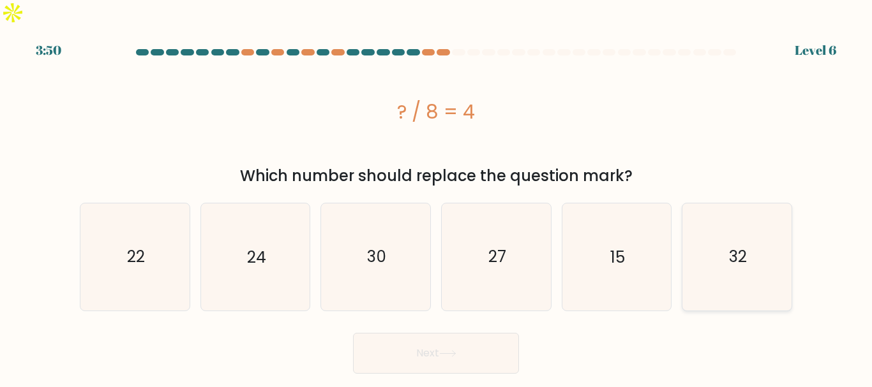
click at [721, 225] on icon "32" at bounding box center [737, 257] width 107 height 107
click at [437, 197] on input "f. 32" at bounding box center [436, 195] width 1 height 3
radio input "true"
click at [411, 333] on button "Next" at bounding box center [436, 353] width 166 height 41
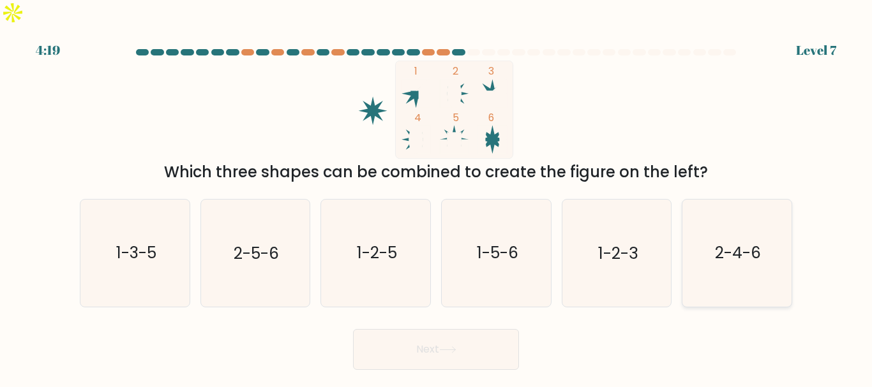
click at [708, 243] on icon "2-4-6" at bounding box center [737, 253] width 107 height 107
click at [437, 197] on input "f. 2-4-6" at bounding box center [436, 195] width 1 height 3
radio input "true"
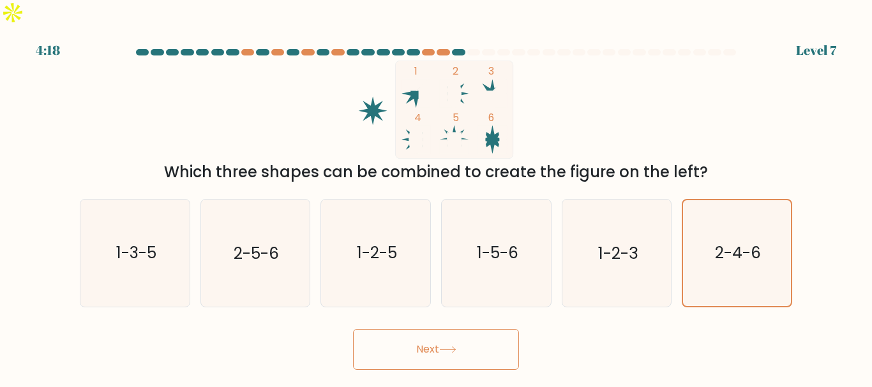
click at [449, 329] on button "Next" at bounding box center [436, 349] width 166 height 41
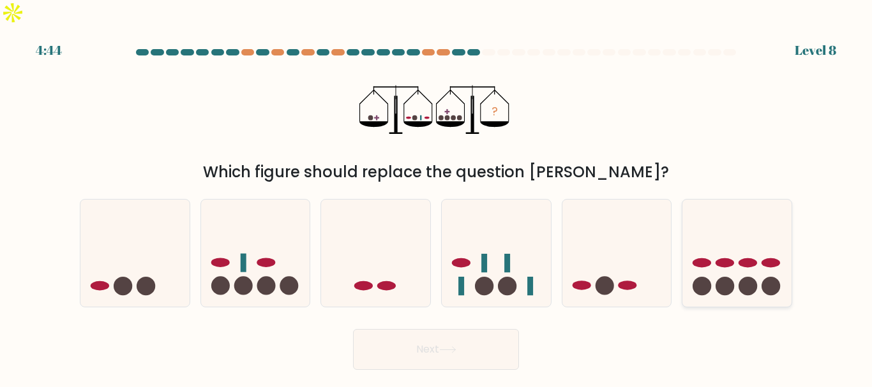
click at [758, 245] on icon at bounding box center [736, 253] width 109 height 90
click at [437, 197] on input "f." at bounding box center [436, 195] width 1 height 3
radio input "true"
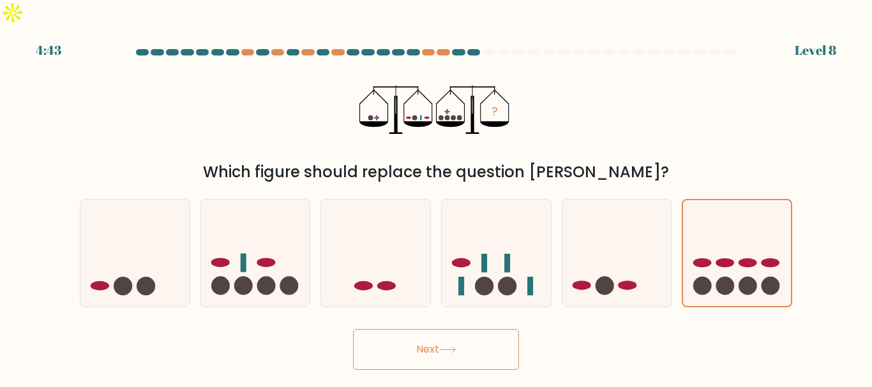
click at [437, 331] on button "Next" at bounding box center [436, 349] width 166 height 41
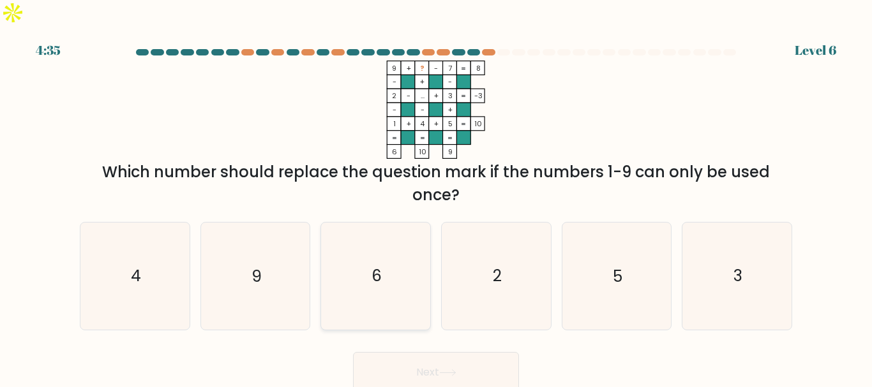
click at [385, 242] on icon "6" at bounding box center [375, 276] width 107 height 107
click at [436, 197] on input "c. 6" at bounding box center [436, 195] width 1 height 3
radio input "true"
click at [435, 366] on button "Next" at bounding box center [436, 372] width 166 height 41
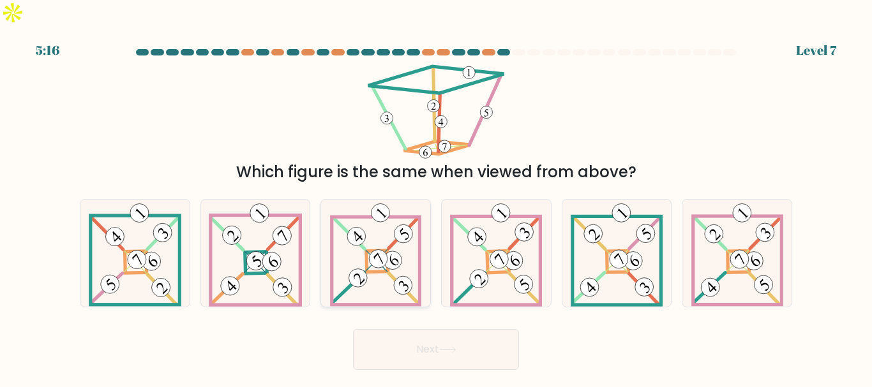
click at [382, 207] on icon at bounding box center [375, 253] width 91 height 107
click at [436, 197] on input "c." at bounding box center [436, 195] width 1 height 3
radio input "true"
click at [406, 329] on button "Next" at bounding box center [436, 349] width 166 height 41
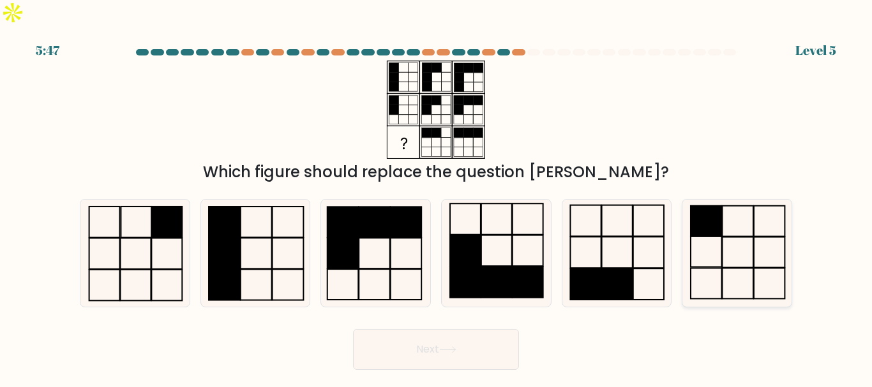
click at [698, 232] on icon at bounding box center [737, 253] width 107 height 107
click at [437, 197] on input "f." at bounding box center [436, 195] width 1 height 3
radio input "true"
click at [430, 329] on button "Next" at bounding box center [436, 349] width 166 height 41
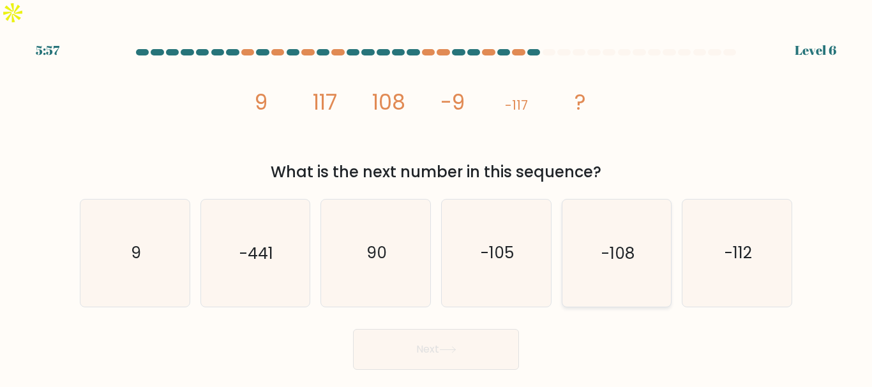
click at [611, 243] on text "-108" at bounding box center [617, 254] width 33 height 22
click at [437, 197] on input "e. -108" at bounding box center [436, 195] width 1 height 3
radio input "true"
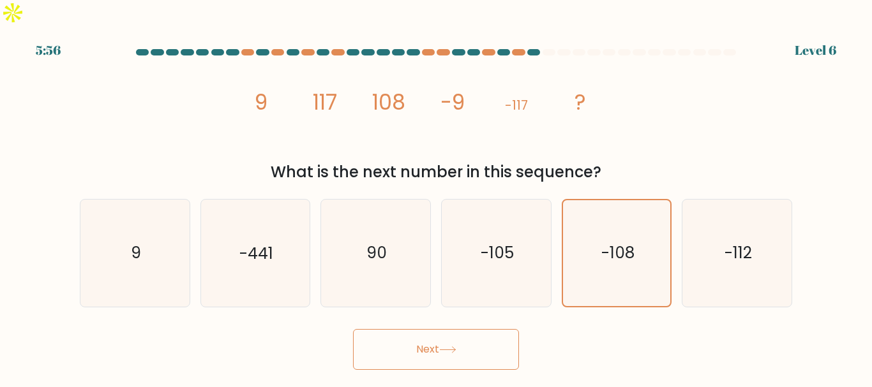
click at [405, 329] on button "Next" at bounding box center [436, 349] width 166 height 41
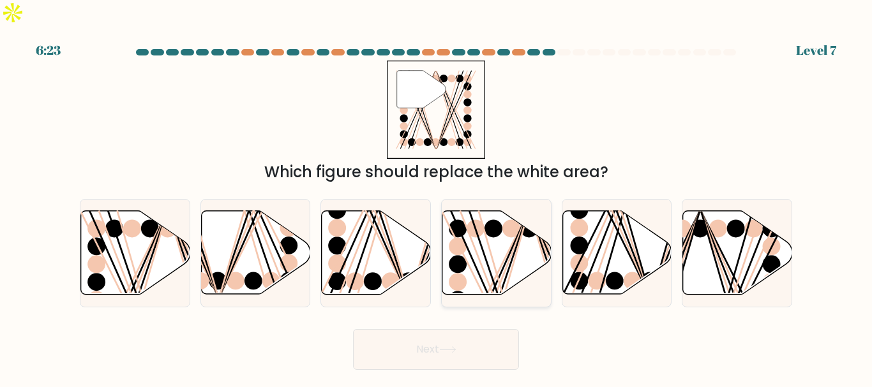
click at [468, 213] on icon at bounding box center [496, 253] width 109 height 84
click at [437, 197] on input "d." at bounding box center [436, 195] width 1 height 3
radio input "true"
click at [417, 329] on button "Next" at bounding box center [436, 349] width 166 height 41
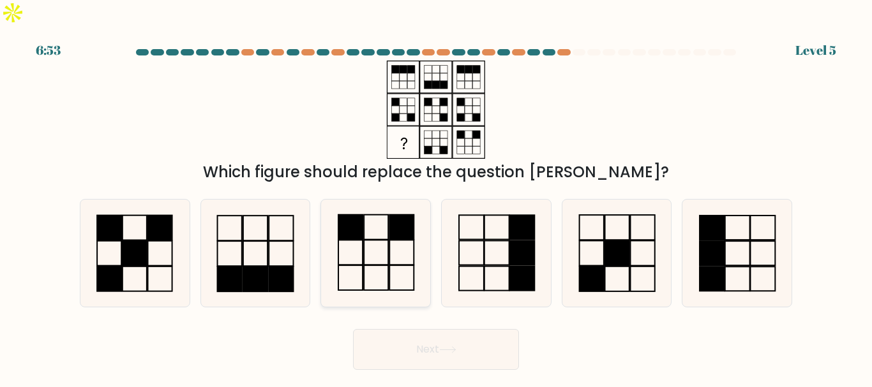
click at [372, 228] on icon at bounding box center [375, 253] width 107 height 107
click at [436, 197] on input "c." at bounding box center [436, 195] width 1 height 3
radio input "true"
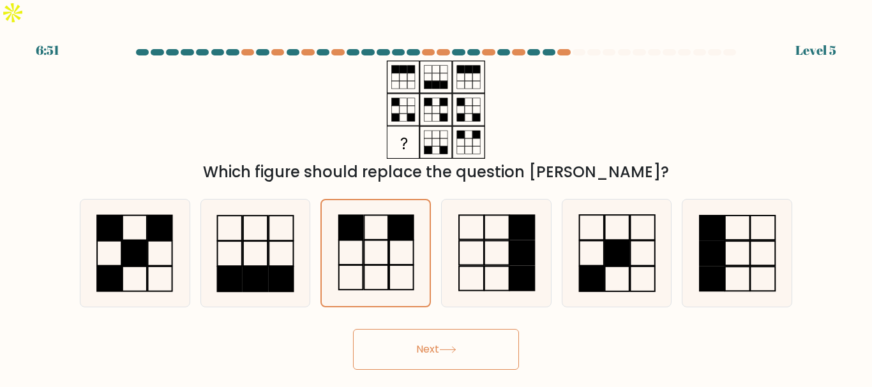
click at [428, 329] on button "Next" at bounding box center [436, 349] width 166 height 41
click at [412, 329] on button "Next" at bounding box center [436, 349] width 166 height 41
click at [428, 329] on button "Next" at bounding box center [436, 349] width 166 height 41
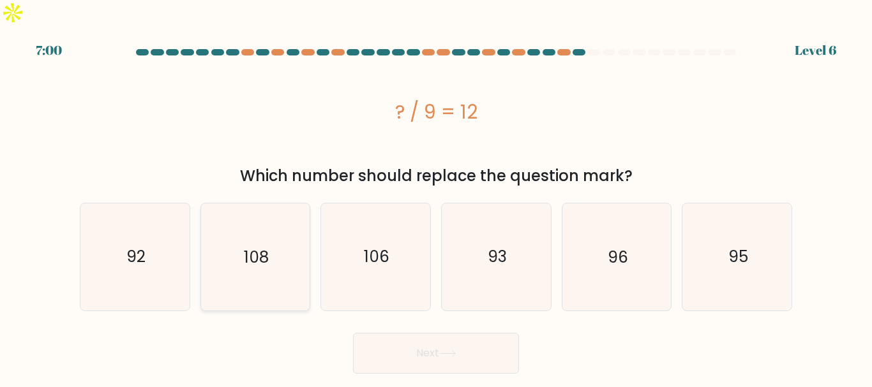
click at [240, 215] on icon "108" at bounding box center [255, 257] width 107 height 107
click at [436, 197] on input "b. 108" at bounding box center [436, 195] width 1 height 3
radio input "true"
click at [449, 350] on icon at bounding box center [447, 353] width 17 height 7
click at [411, 333] on button "Next" at bounding box center [436, 353] width 166 height 41
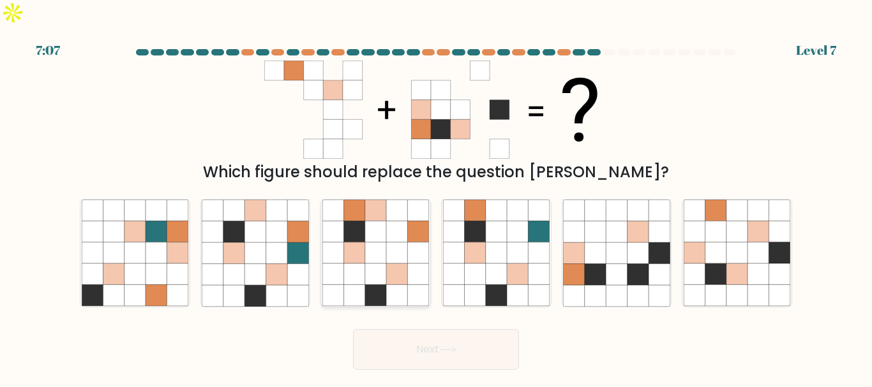
click at [414, 200] on icon at bounding box center [418, 210] width 21 height 21
click at [436, 194] on input "c." at bounding box center [436, 195] width 1 height 3
radio input "true"
click at [438, 329] on button "Next" at bounding box center [436, 349] width 166 height 41
click at [420, 329] on button "Next" at bounding box center [436, 349] width 166 height 41
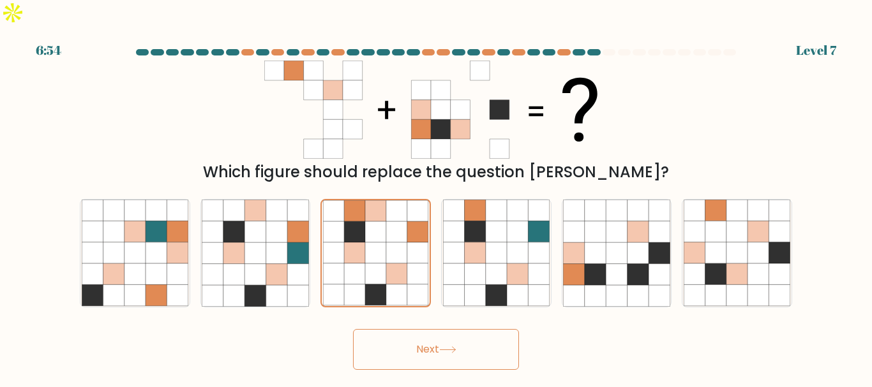
click at [443, 347] on icon at bounding box center [447, 350] width 17 height 7
click at [385, 264] on icon at bounding box center [375, 274] width 21 height 21
click at [436, 197] on input "c." at bounding box center [436, 195] width 1 height 3
click at [405, 329] on button "Next" at bounding box center [436, 349] width 166 height 41
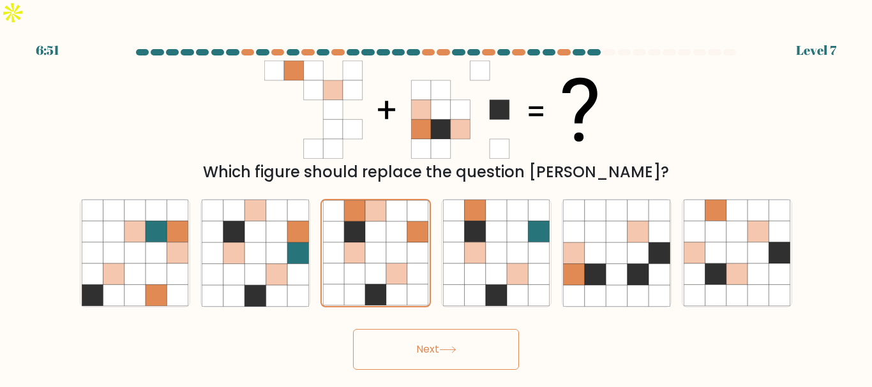
click at [405, 329] on button "Next" at bounding box center [436, 349] width 166 height 41
click at [433, 329] on button "Next" at bounding box center [436, 349] width 166 height 41
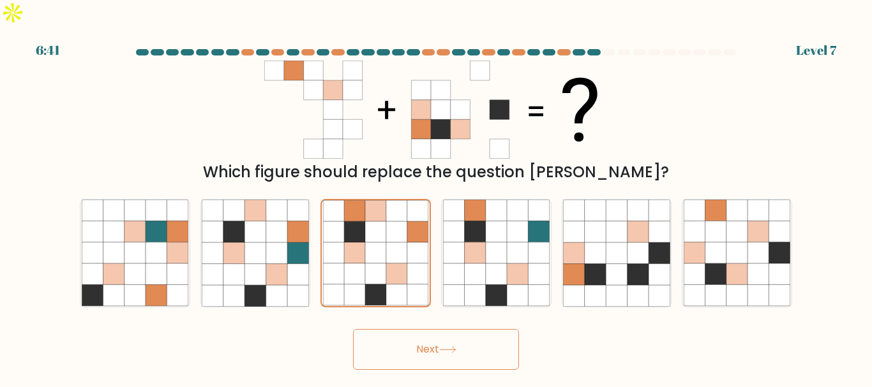
click at [433, 329] on button "Next" at bounding box center [436, 349] width 166 height 41
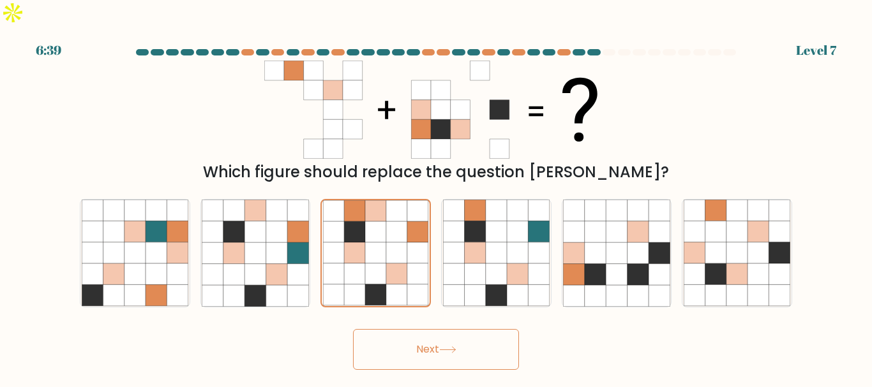
click at [433, 329] on button "Next" at bounding box center [436, 349] width 166 height 41
click at [421, 329] on button "Next" at bounding box center [436, 349] width 166 height 41
click at [417, 334] on button "Next" at bounding box center [436, 349] width 166 height 41
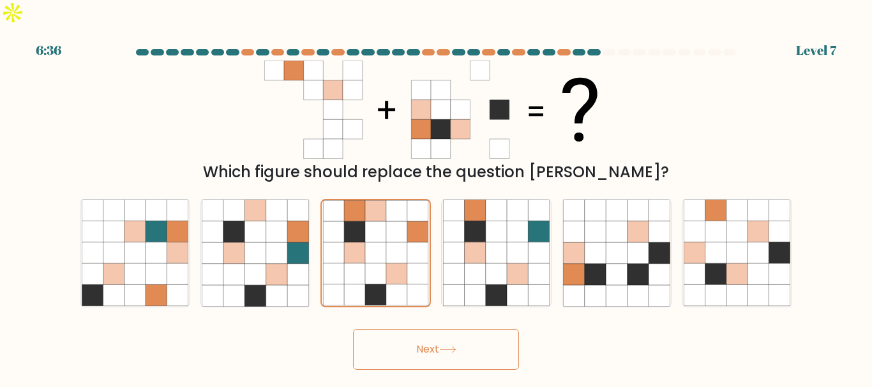
click at [417, 334] on button "Next" at bounding box center [436, 349] width 166 height 41
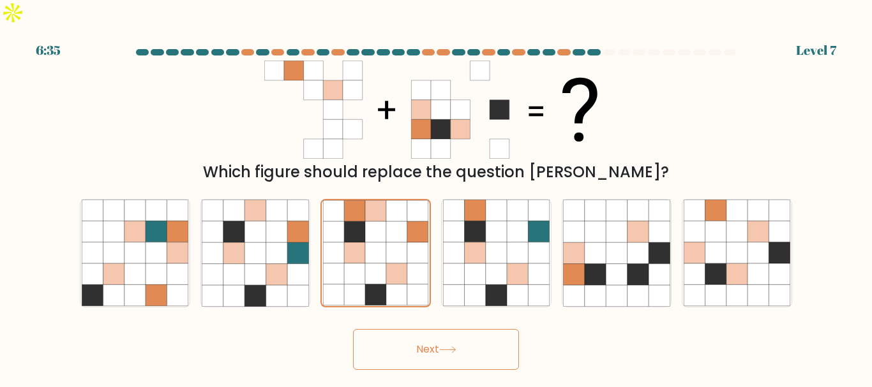
click at [417, 334] on button "Next" at bounding box center [436, 349] width 166 height 41
click at [411, 329] on button "Next" at bounding box center [436, 349] width 166 height 41
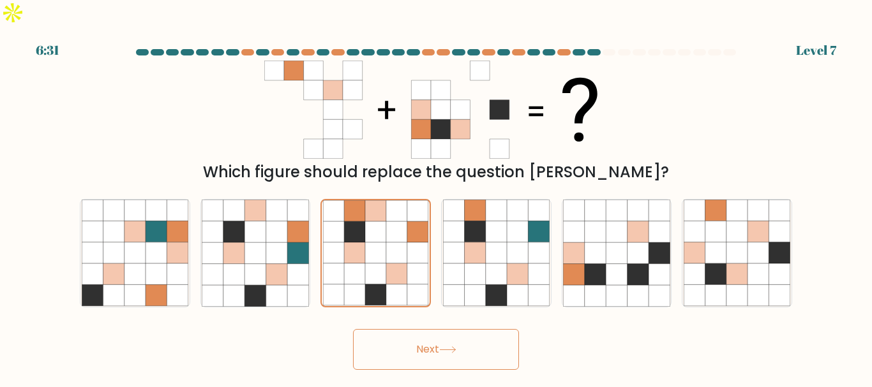
click at [411, 329] on button "Next" at bounding box center [436, 349] width 166 height 41
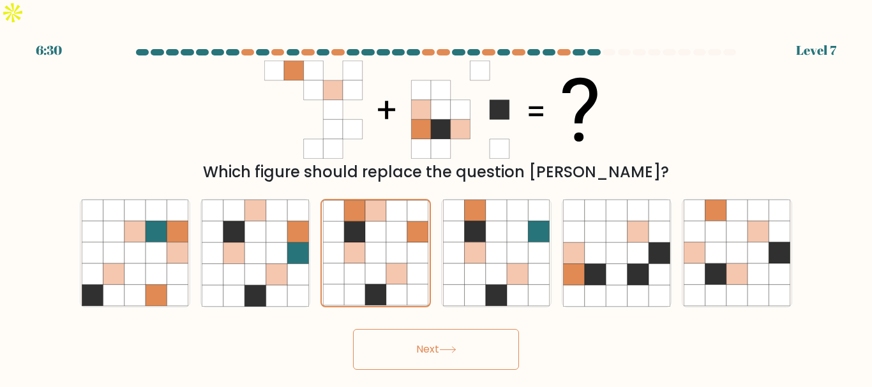
click at [411, 329] on button "Next" at bounding box center [436, 349] width 166 height 41
click at [414, 334] on button "Next" at bounding box center [436, 349] width 166 height 41
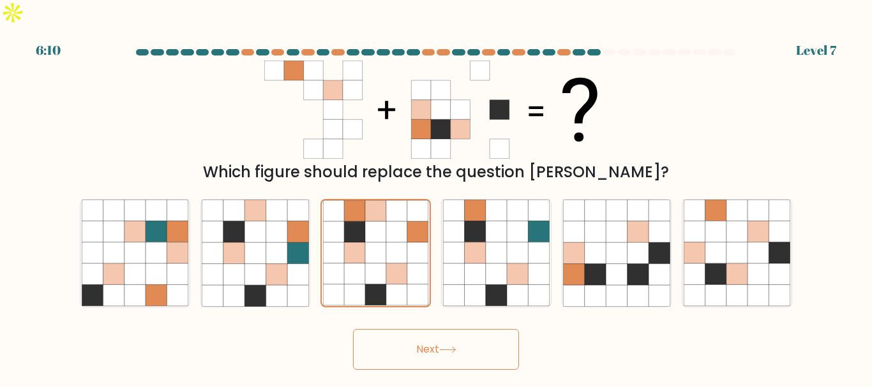
click at [413, 334] on button "Next" at bounding box center [436, 349] width 166 height 41
click at [414, 329] on button "Next" at bounding box center [436, 349] width 166 height 41
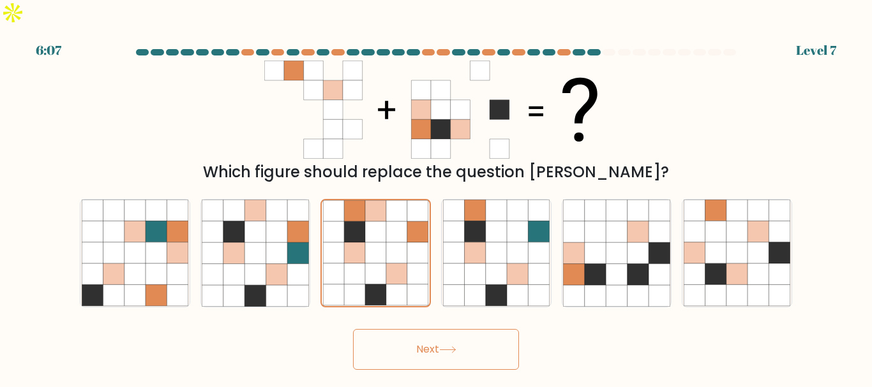
click at [414, 329] on button "Next" at bounding box center [436, 349] width 166 height 41
click at [413, 329] on button "Next" at bounding box center [436, 349] width 166 height 41
click at [407, 329] on button "Next" at bounding box center [436, 349] width 166 height 41
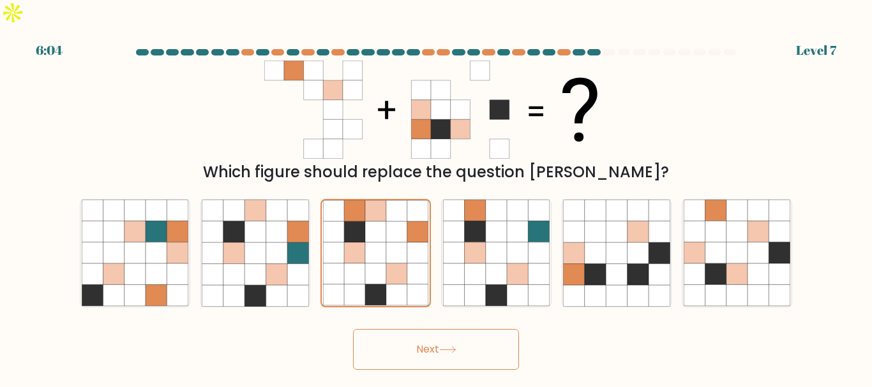
click at [407, 329] on button "Next" at bounding box center [436, 349] width 166 height 41
click at [428, 334] on button "Next" at bounding box center [436, 349] width 166 height 41
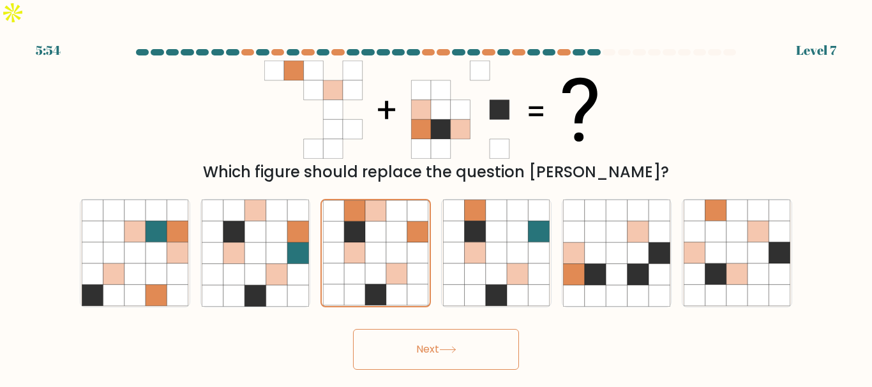
click at [403, 329] on button "Next" at bounding box center [436, 349] width 166 height 41
click at [437, 329] on button "Next" at bounding box center [436, 349] width 166 height 41
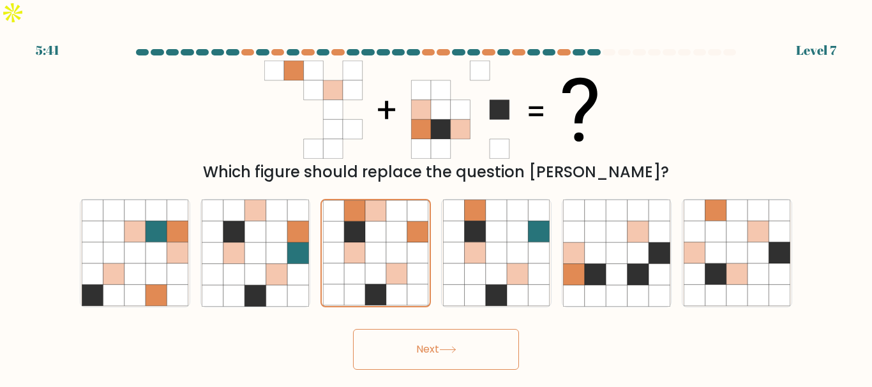
click at [437, 329] on button "Next" at bounding box center [436, 349] width 166 height 41
click at [418, 329] on button "Next" at bounding box center [436, 349] width 166 height 41
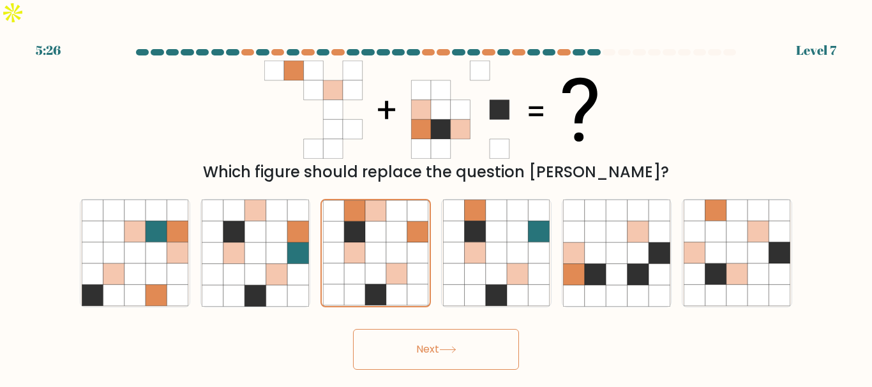
click at [411, 329] on button "Next" at bounding box center [436, 349] width 166 height 41
click at [394, 329] on button "Next" at bounding box center [436, 349] width 166 height 41
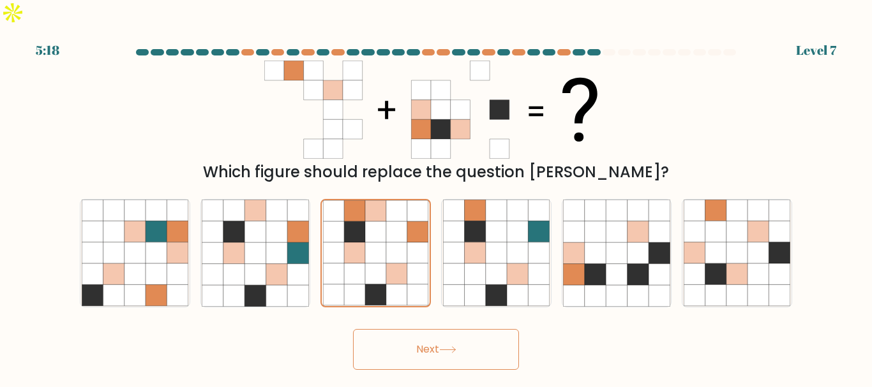
click at [394, 329] on button "Next" at bounding box center [436, 349] width 166 height 41
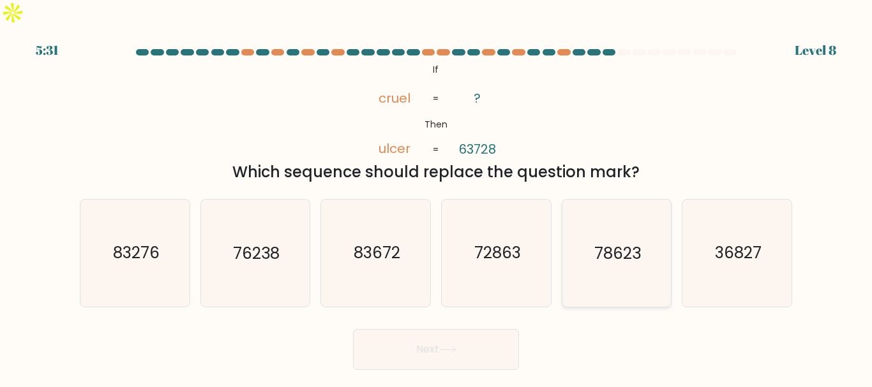
click at [636, 243] on text "78623" at bounding box center [617, 254] width 47 height 22
click at [437, 197] on input "e. 78623" at bounding box center [436, 195] width 1 height 3
radio input "true"
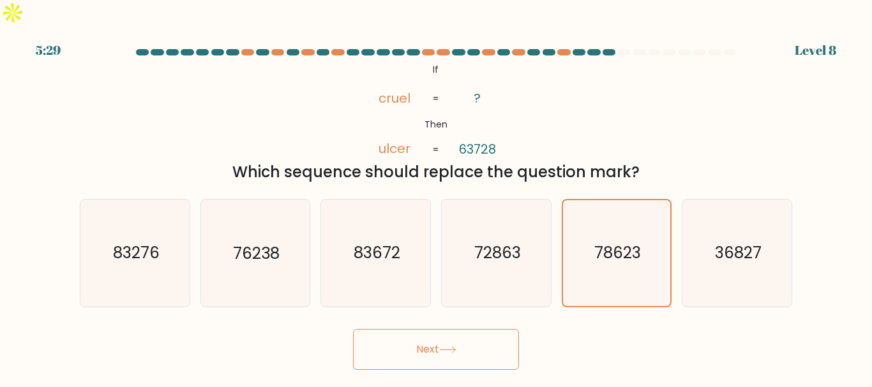
click at [424, 329] on button "Next" at bounding box center [436, 349] width 166 height 41
click at [406, 329] on button "Next" at bounding box center [436, 349] width 166 height 41
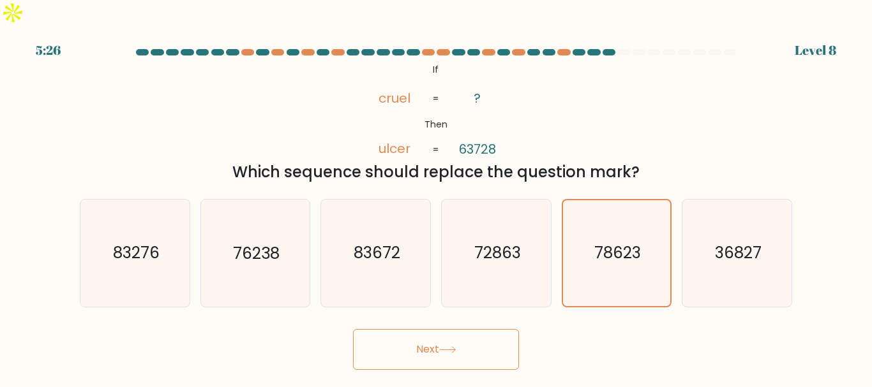
click at [406, 329] on button "Next" at bounding box center [436, 349] width 166 height 41
click at [408, 331] on button "Next" at bounding box center [436, 349] width 166 height 41
click at [397, 329] on button "Next" at bounding box center [436, 349] width 166 height 41
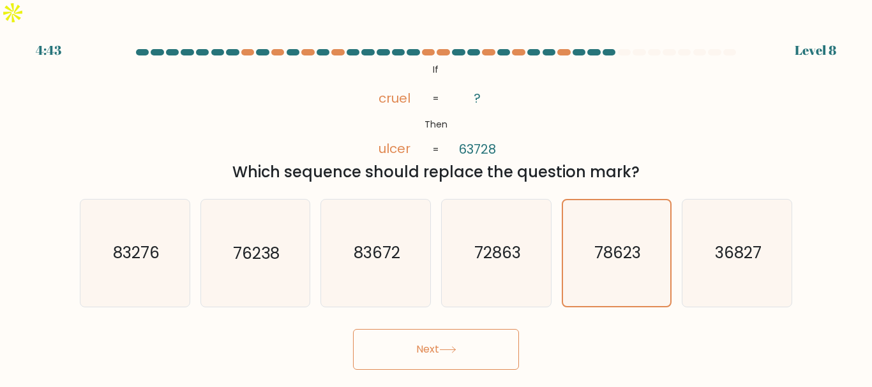
click at [447, 343] on button "Next" at bounding box center [436, 349] width 166 height 41
click at [415, 329] on button "Next" at bounding box center [436, 349] width 166 height 41
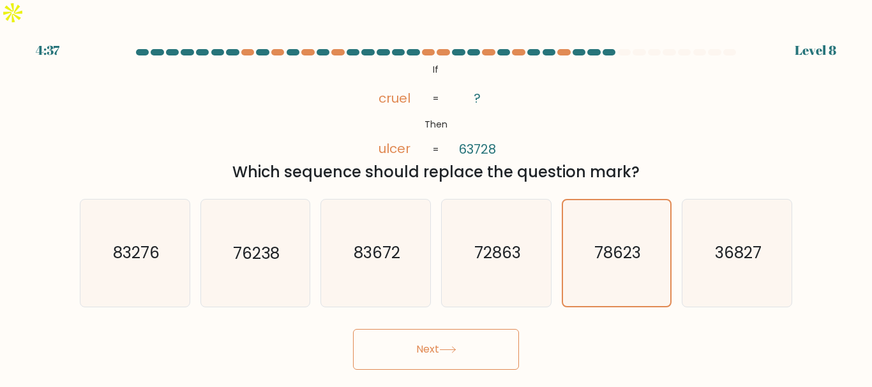
click at [421, 329] on button "Next" at bounding box center [436, 349] width 166 height 41
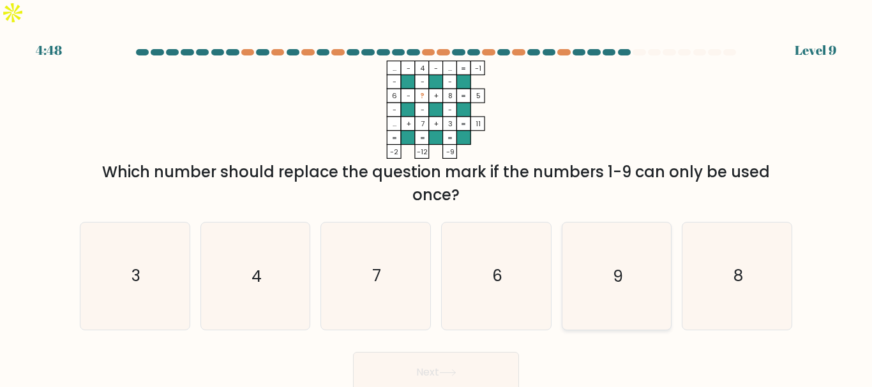
click at [644, 274] on icon "9" at bounding box center [616, 276] width 107 height 107
click at [437, 197] on input "e. 9" at bounding box center [436, 195] width 1 height 3
radio input "true"
click at [415, 352] on button "Next" at bounding box center [436, 372] width 166 height 41
click at [430, 352] on button "Next" at bounding box center [436, 372] width 166 height 41
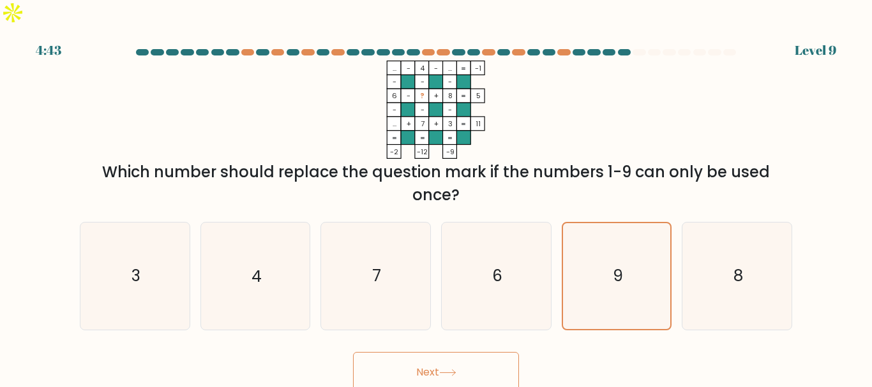
click at [430, 352] on button "Next" at bounding box center [436, 372] width 166 height 41
click at [439, 352] on button "Next" at bounding box center [436, 372] width 166 height 41
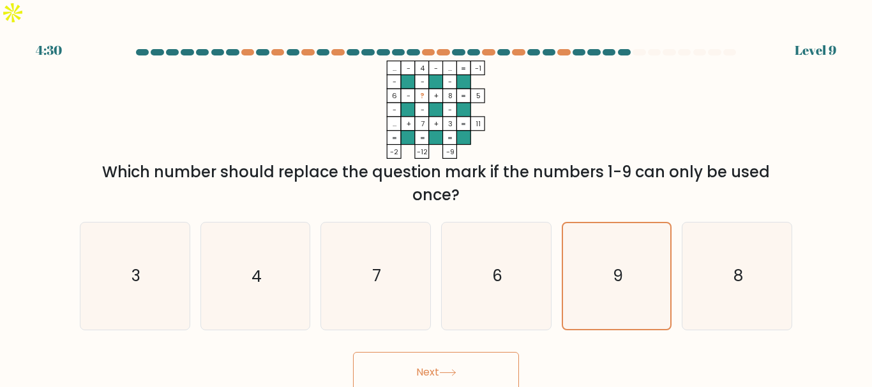
click at [440, 352] on button "Next" at bounding box center [436, 372] width 166 height 41
click at [417, 352] on button "Next" at bounding box center [436, 372] width 166 height 41
click at [384, 352] on button "Next" at bounding box center [436, 372] width 166 height 41
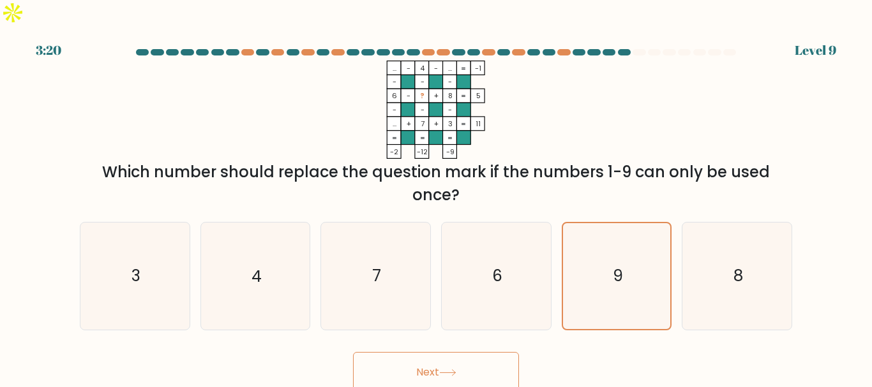
click at [384, 352] on button "Next" at bounding box center [436, 372] width 166 height 41
click at [445, 352] on button "Next" at bounding box center [436, 372] width 166 height 41
click at [430, 352] on button "Next" at bounding box center [436, 372] width 166 height 41
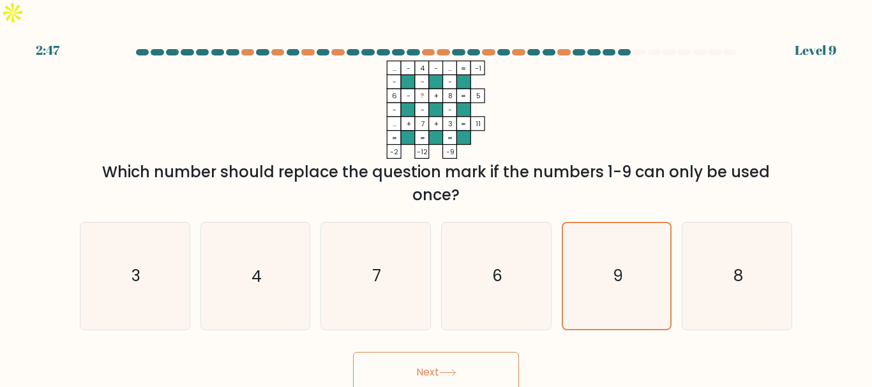
click at [456, 352] on button "Next" at bounding box center [436, 372] width 166 height 41
click at [403, 359] on button "Next" at bounding box center [436, 372] width 166 height 41
click at [422, 352] on button "Next" at bounding box center [436, 372] width 166 height 41
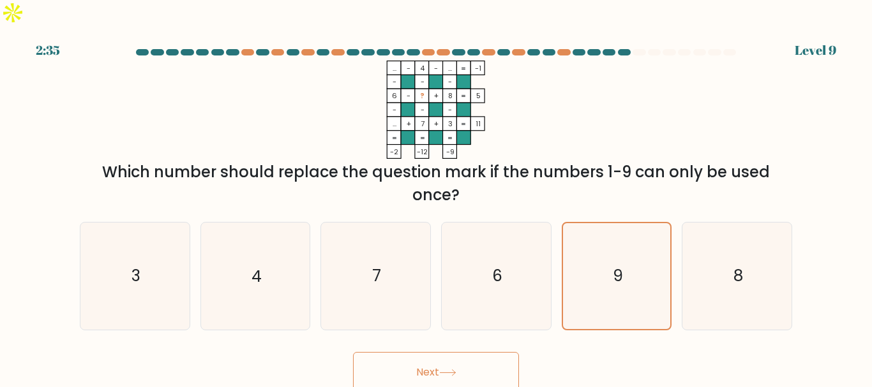
click at [422, 352] on button "Next" at bounding box center [436, 372] width 166 height 41
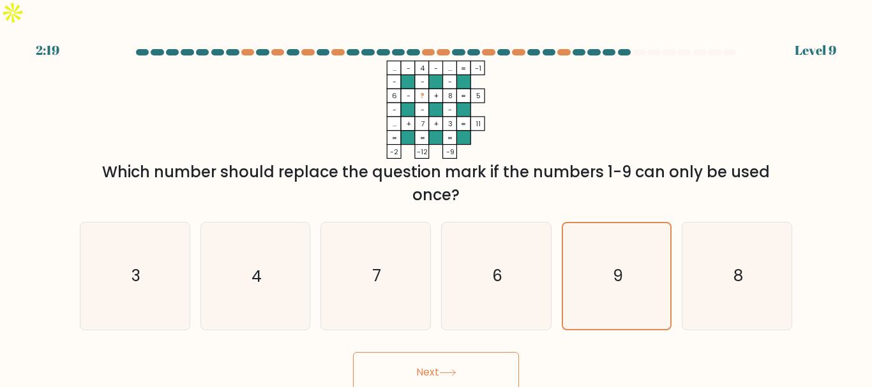
click at [422, 352] on button "Next" at bounding box center [436, 372] width 166 height 41
click at [424, 352] on button "Next" at bounding box center [436, 372] width 166 height 41
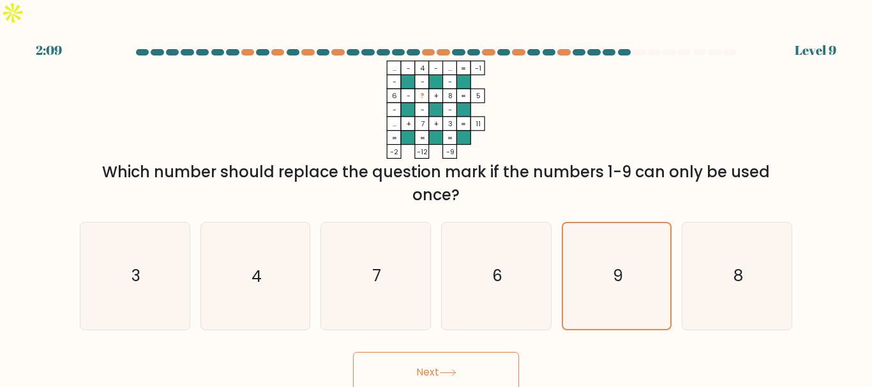
click at [424, 352] on button "Next" at bounding box center [436, 372] width 166 height 41
click at [418, 353] on button "Next" at bounding box center [436, 372] width 166 height 41
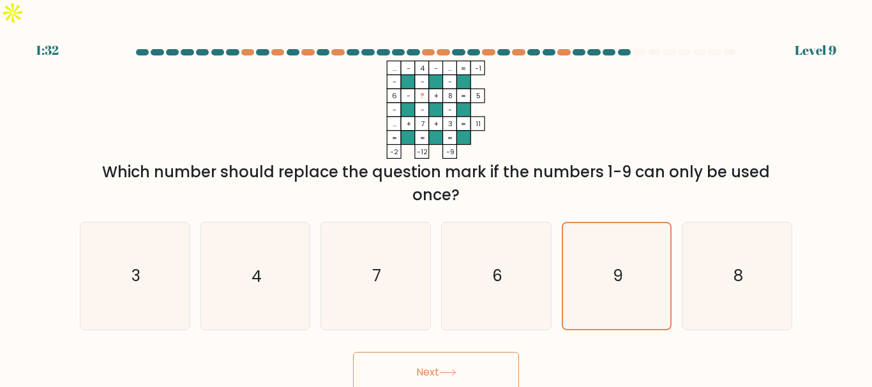
click at [418, 354] on button "Next" at bounding box center [436, 372] width 166 height 41
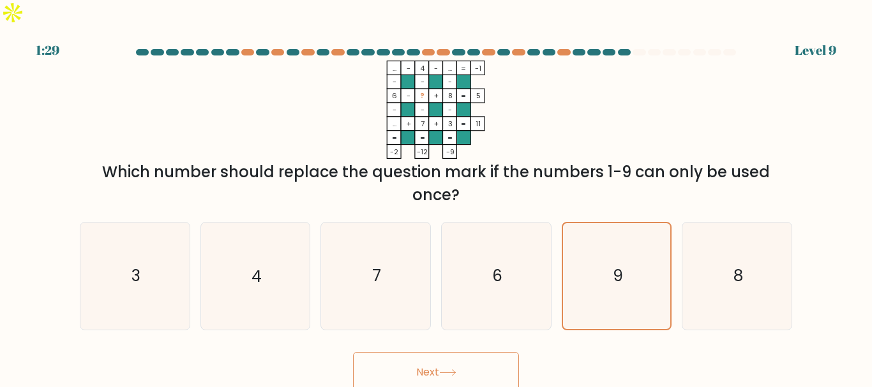
click at [421, 352] on button "Next" at bounding box center [436, 372] width 166 height 41
click at [427, 352] on button "Next" at bounding box center [436, 372] width 166 height 41
click at [438, 352] on button "Next" at bounding box center [436, 372] width 166 height 41
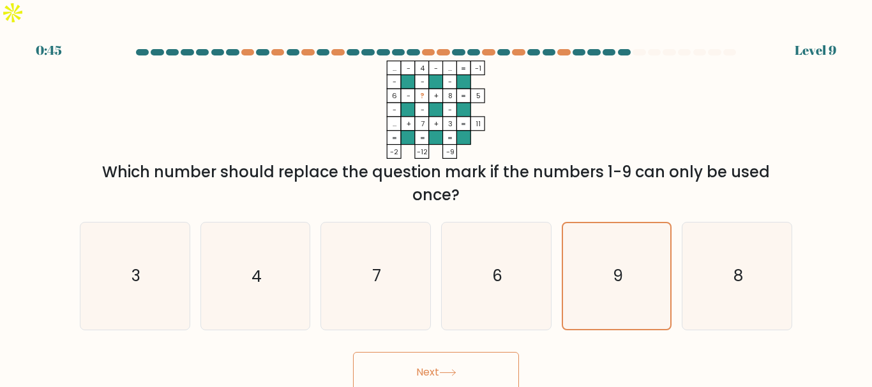
click at [409, 352] on button "Next" at bounding box center [436, 372] width 166 height 41
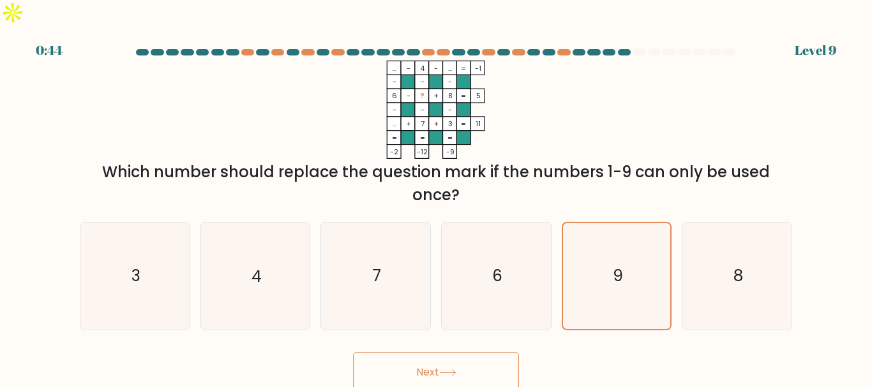
click at [409, 352] on button "Next" at bounding box center [436, 372] width 166 height 41
click at [434, 359] on button "Next" at bounding box center [436, 372] width 166 height 41
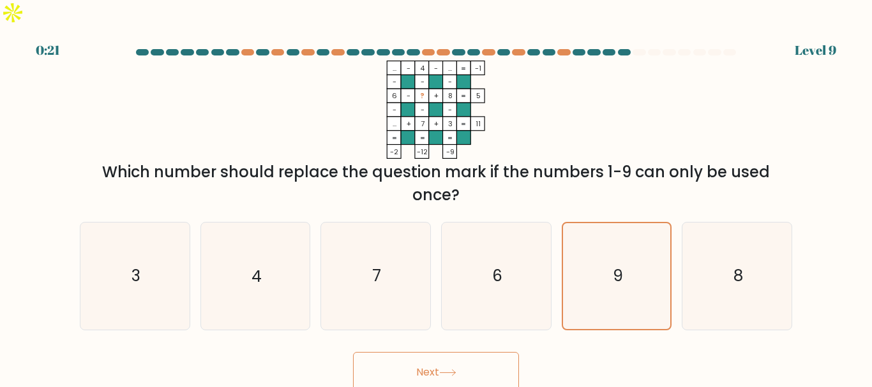
click at [434, 359] on button "Next" at bounding box center [436, 372] width 166 height 41
click at [451, 352] on button "Next" at bounding box center [436, 372] width 166 height 41
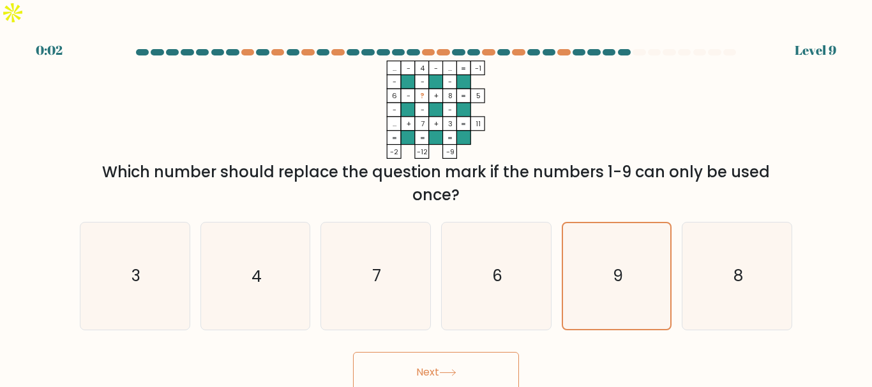
click at [451, 352] on button "Next" at bounding box center [436, 372] width 166 height 41
